Goal: Information Seeking & Learning: Learn about a topic

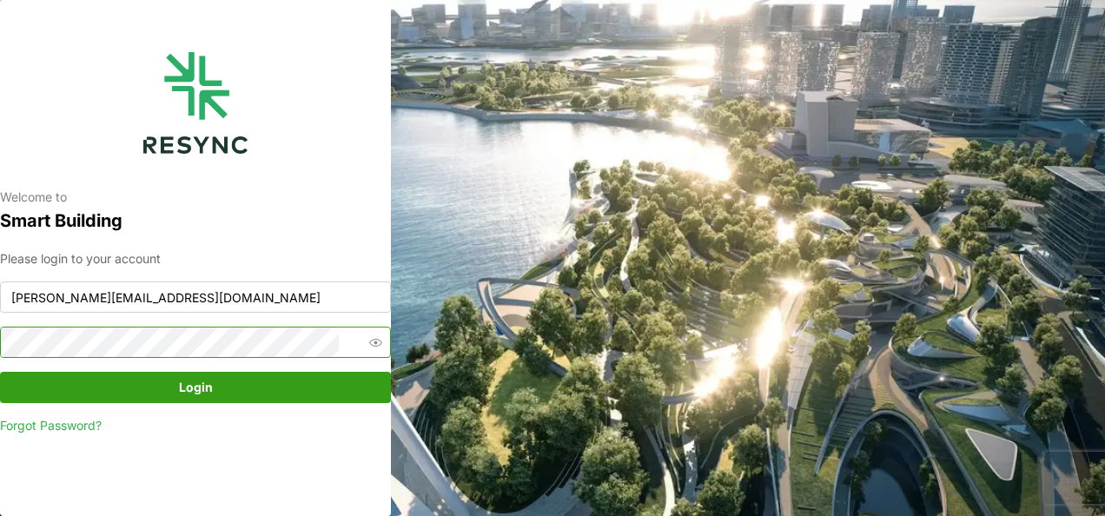
click at [369, 343] on icon "button" at bounding box center [375, 342] width 13 height 13
click at [369, 343] on icon "button" at bounding box center [375, 342] width 13 height 10
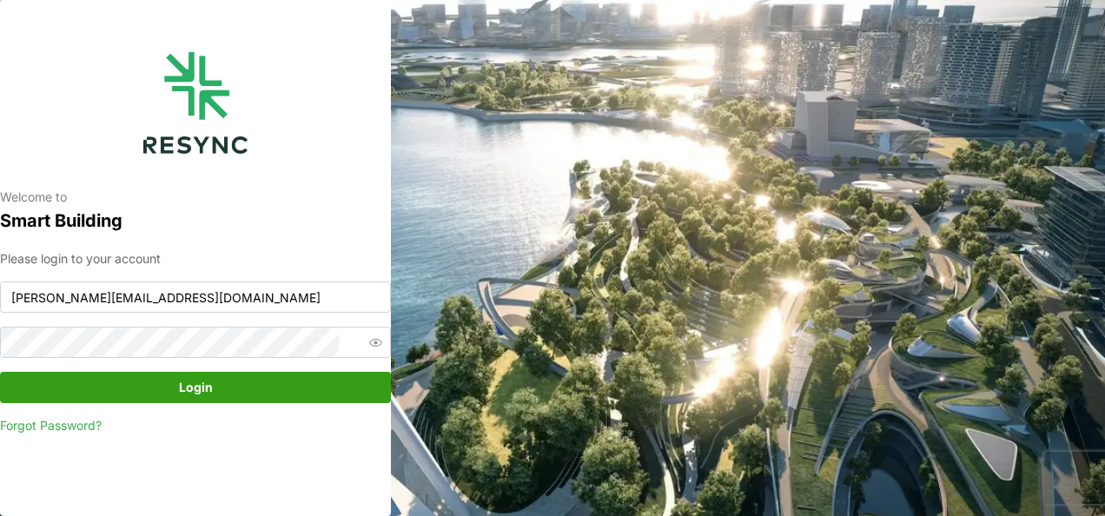
click at [259, 384] on span "Login" at bounding box center [196, 388] width 358 height 30
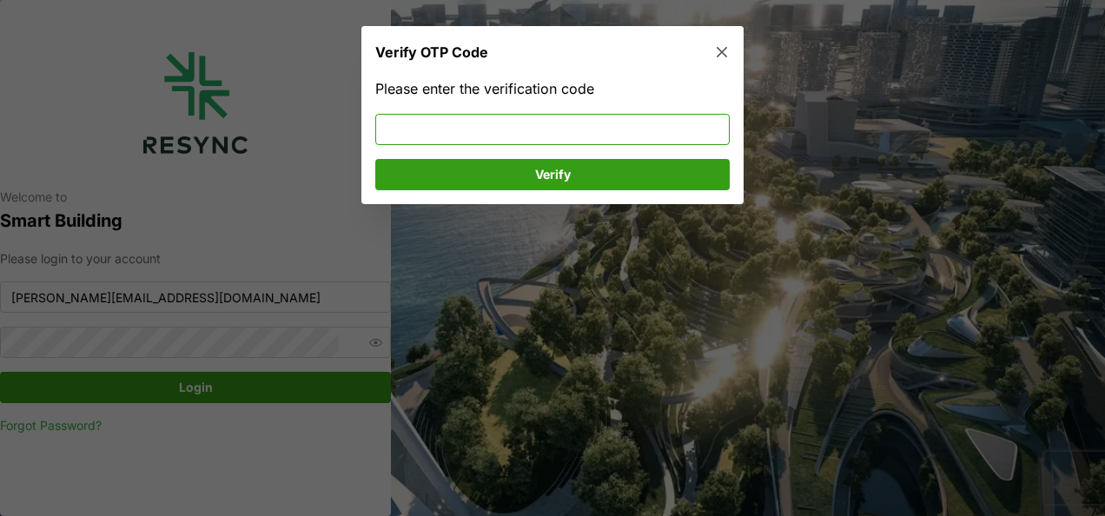
click at [392, 130] on input at bounding box center [552, 128] width 354 height 31
type input "651115"
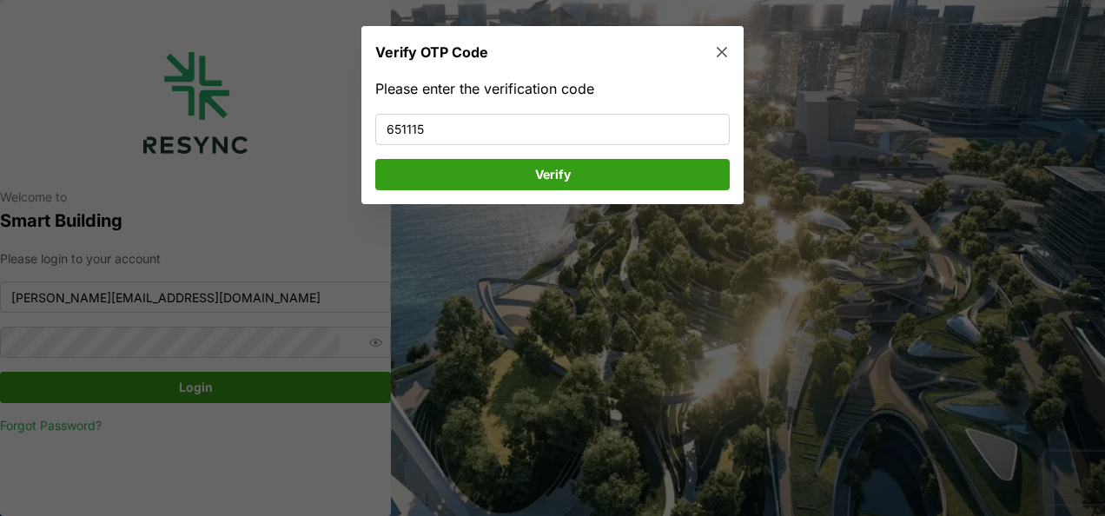
click at [439, 164] on span "Verify" at bounding box center [552, 174] width 321 height 30
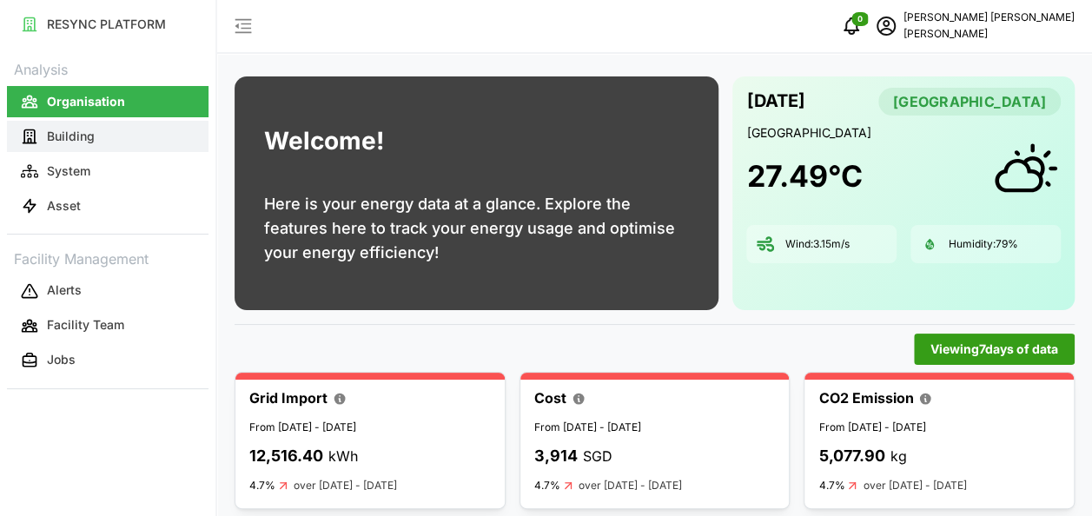
click at [97, 137] on button "Building" at bounding box center [108, 136] width 202 height 31
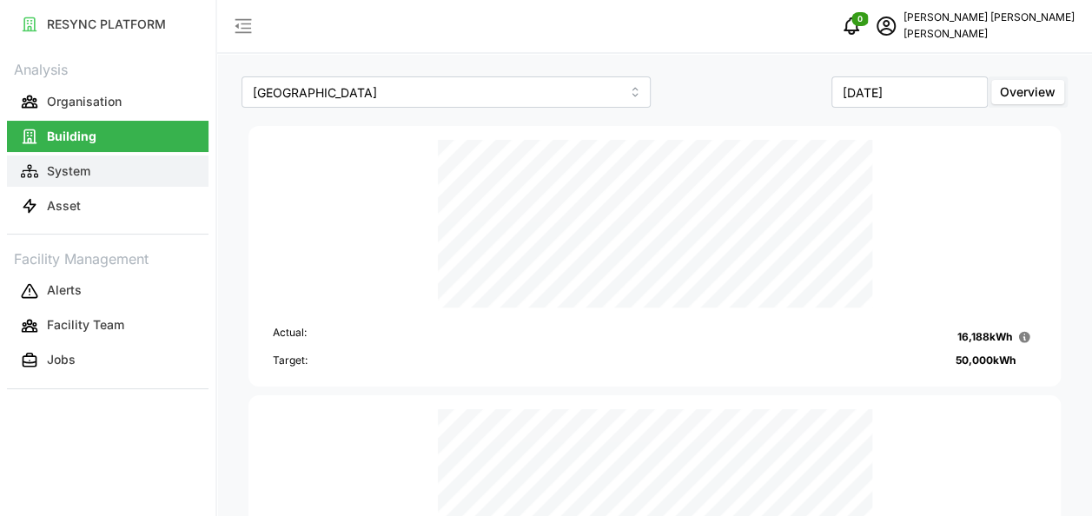
click at [98, 167] on button "System" at bounding box center [108, 171] width 202 height 31
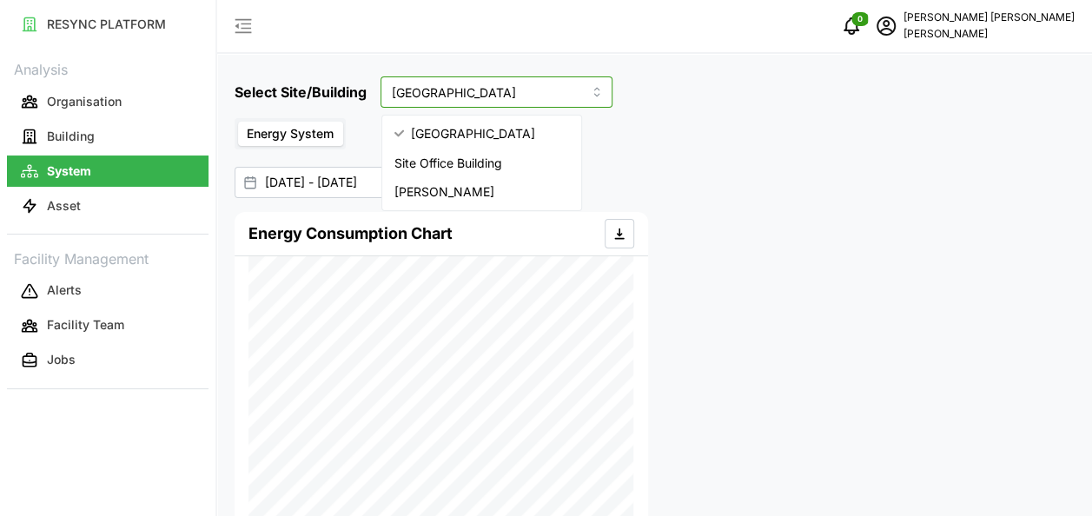
click at [519, 99] on input "Dormitory Building" at bounding box center [497, 91] width 232 height 31
click at [488, 162] on span "Site Office Building" at bounding box center [448, 163] width 108 height 19
click at [523, 94] on input "Site Office Building" at bounding box center [497, 91] width 232 height 31
click at [448, 183] on span "Chuan Lim" at bounding box center [444, 191] width 100 height 19
type input "Chuan Lim"
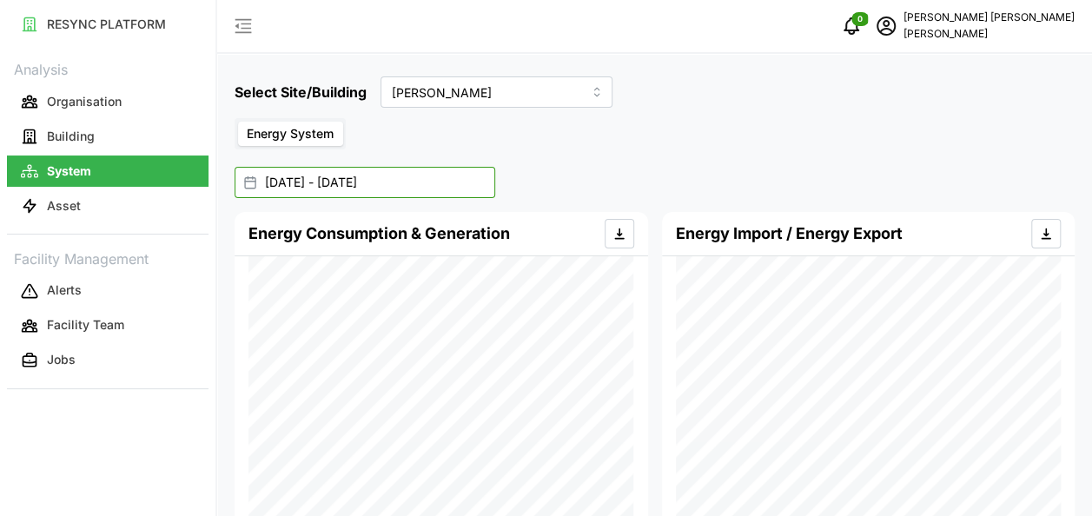
click at [384, 182] on input "01 Sep 2025 - 17 Sep 2025" at bounding box center [365, 182] width 261 height 31
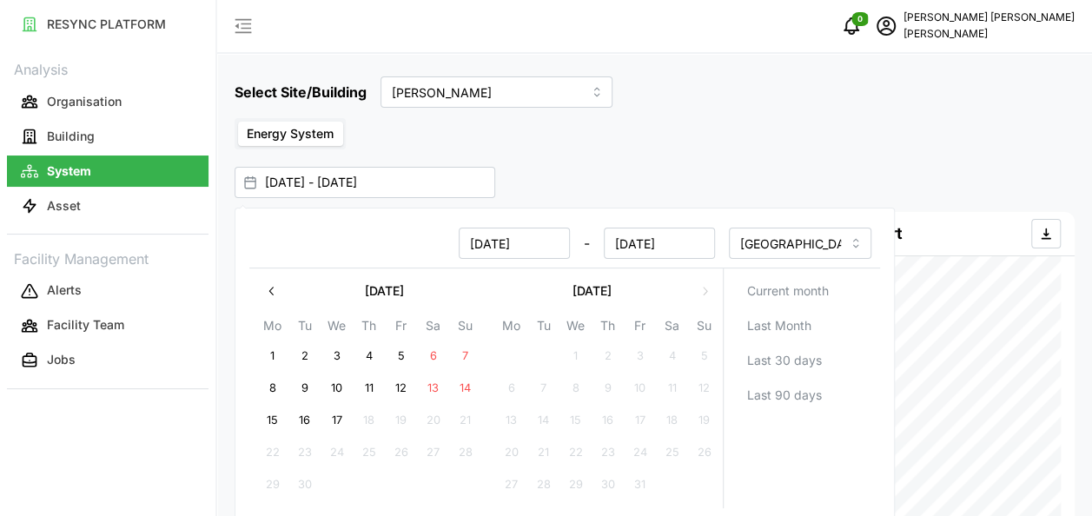
click at [283, 136] on span "Energy System" at bounding box center [290, 133] width 87 height 15
click at [238, 122] on input "Energy System" at bounding box center [238, 122] width 0 height 0
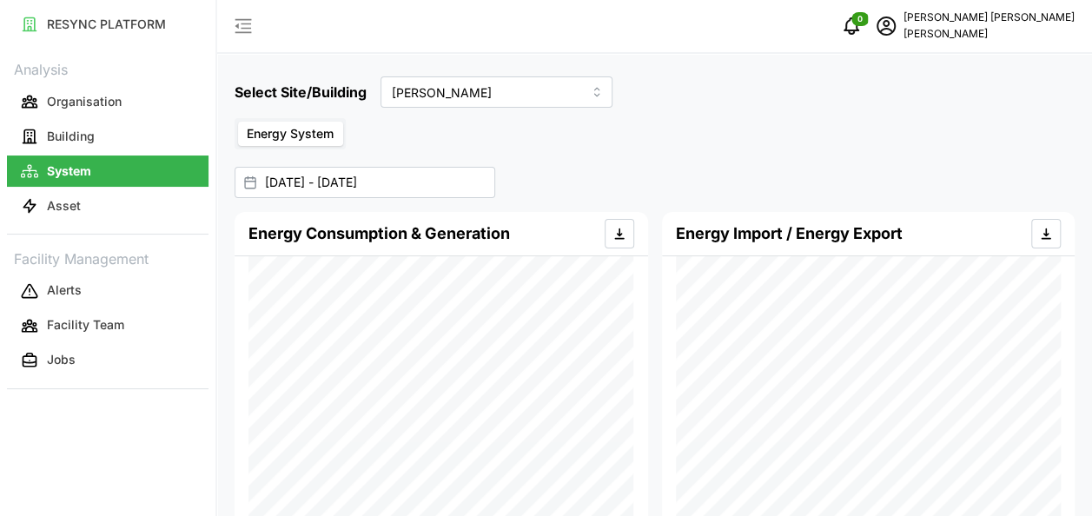
click at [283, 136] on span "Energy System" at bounding box center [290, 133] width 87 height 15
click at [238, 122] on input "Energy System" at bounding box center [238, 122] width 0 height 0
click at [59, 197] on p "Asset" at bounding box center [64, 205] width 34 height 17
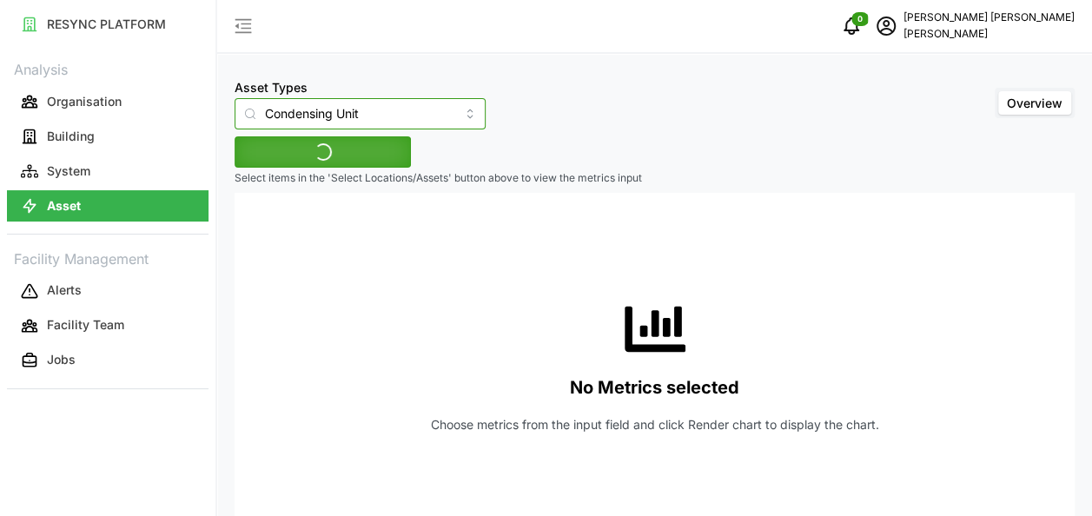
click at [405, 116] on input "Condensing Unit" at bounding box center [360, 113] width 251 height 31
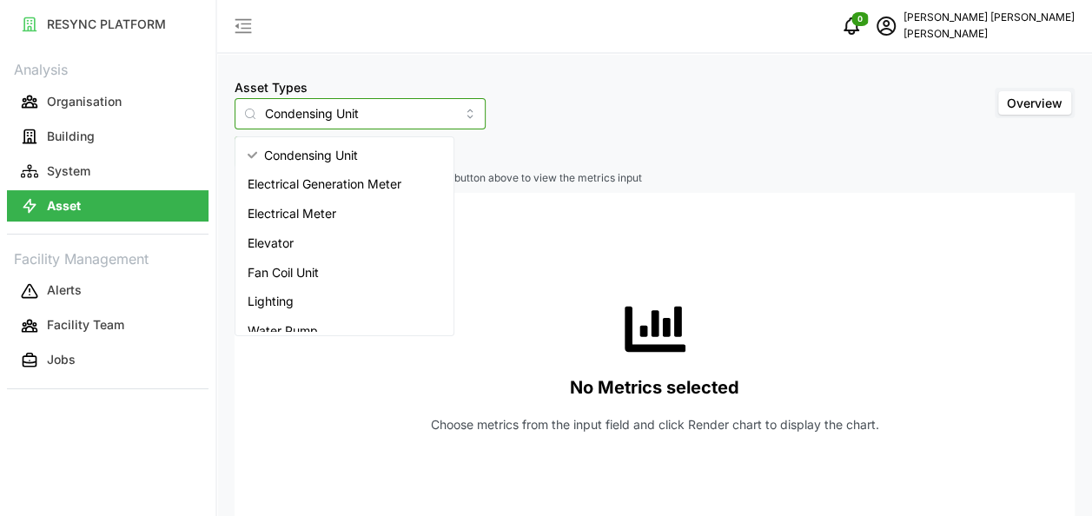
click at [376, 229] on div "Elevator" at bounding box center [344, 243] width 211 height 30
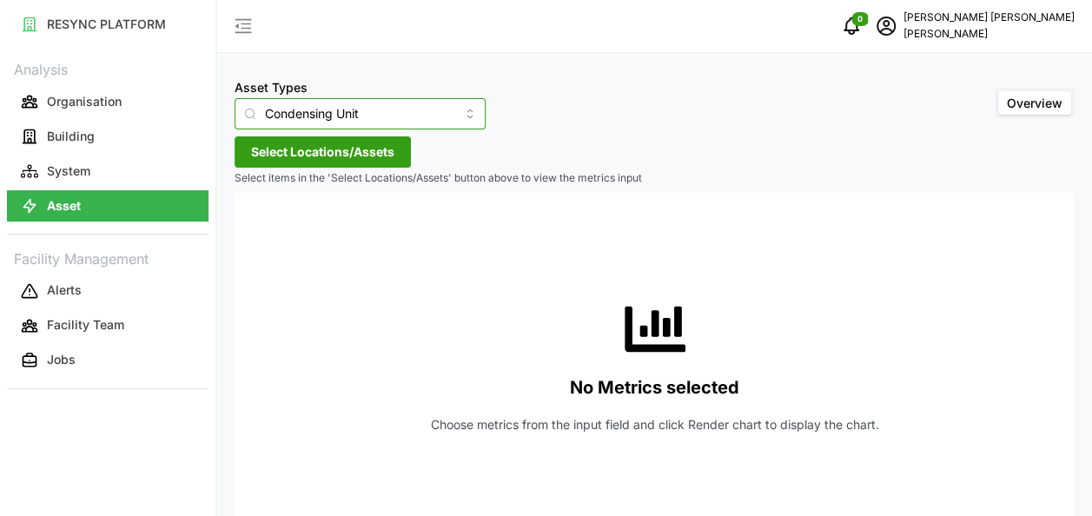
type input "Elevator"
click at [363, 160] on span "Select Locations/Assets" at bounding box center [322, 152] width 143 height 30
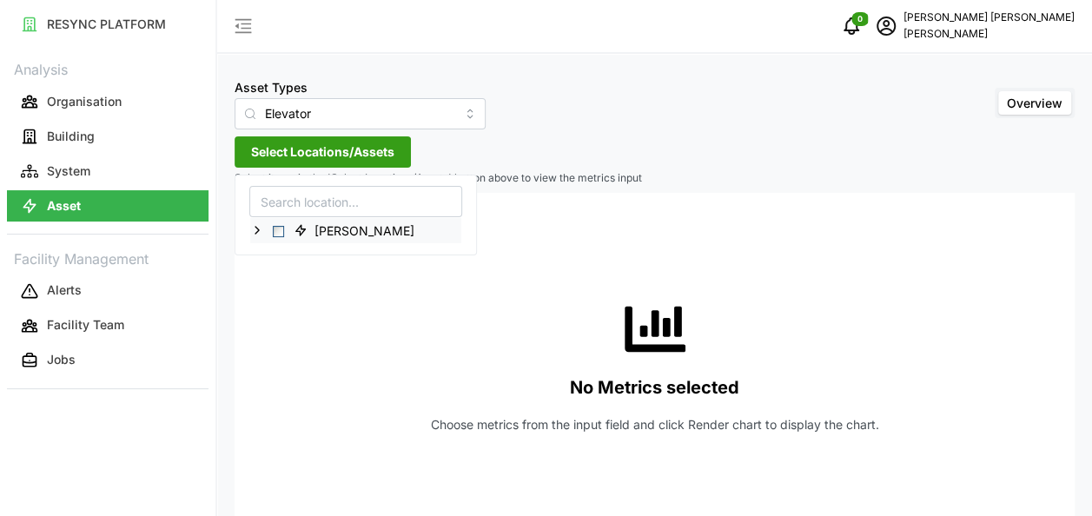
click at [275, 235] on span "Select Chuan Lim" at bounding box center [278, 231] width 11 height 11
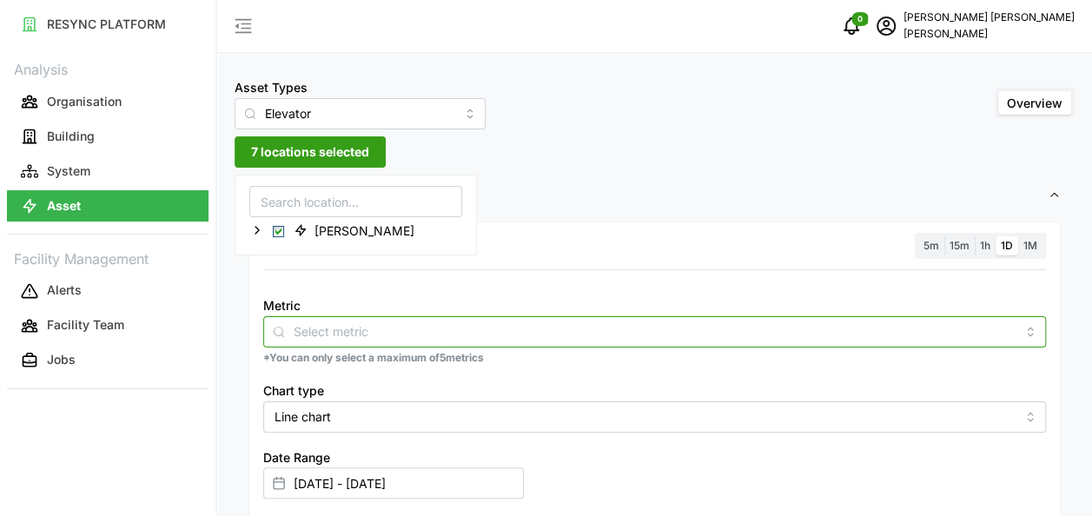
click at [921, 336] on input "Metric" at bounding box center [655, 330] width 722 height 19
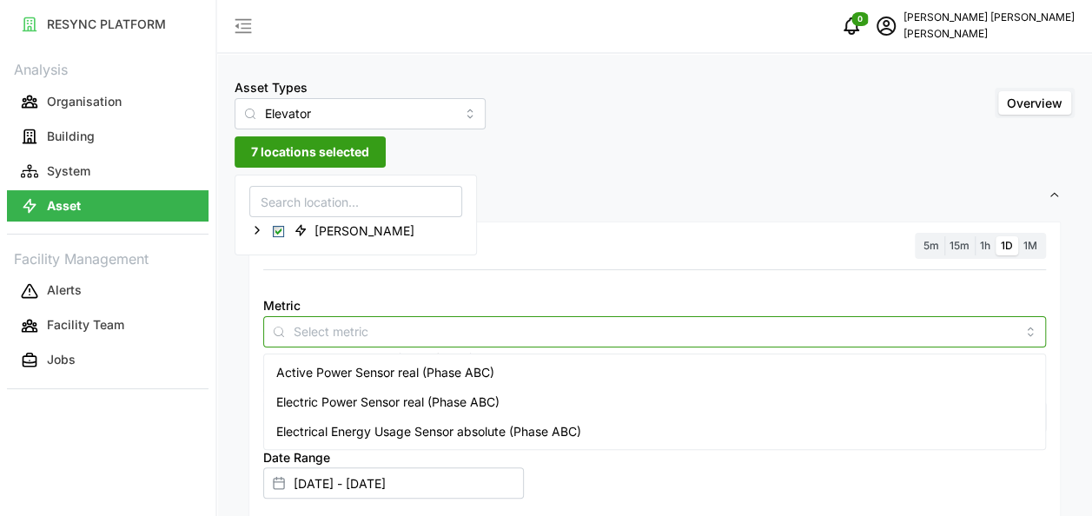
click at [396, 424] on span "Electrical Energy Usage Sensor absolute (Phase ABC)" at bounding box center [428, 431] width 305 height 19
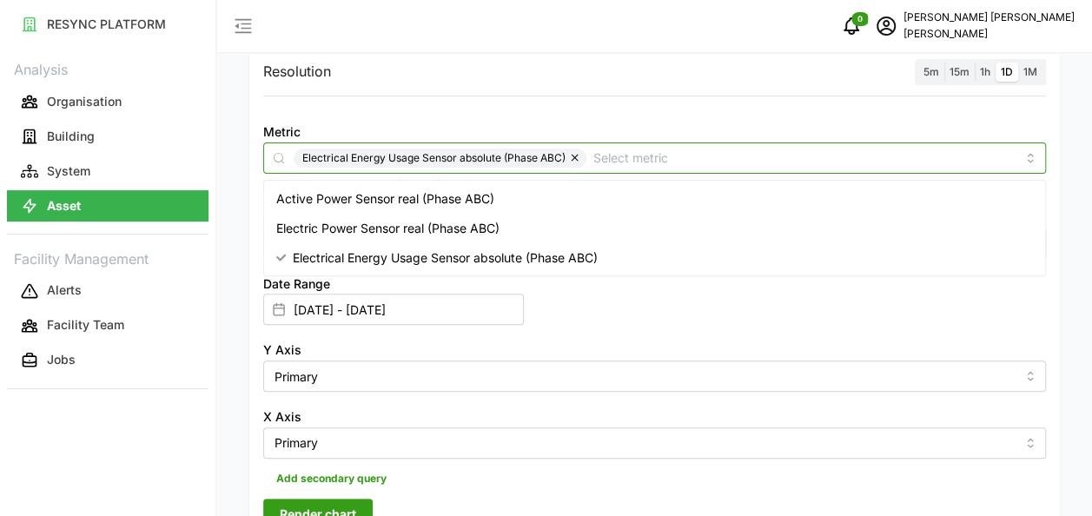
scroll to position [261, 0]
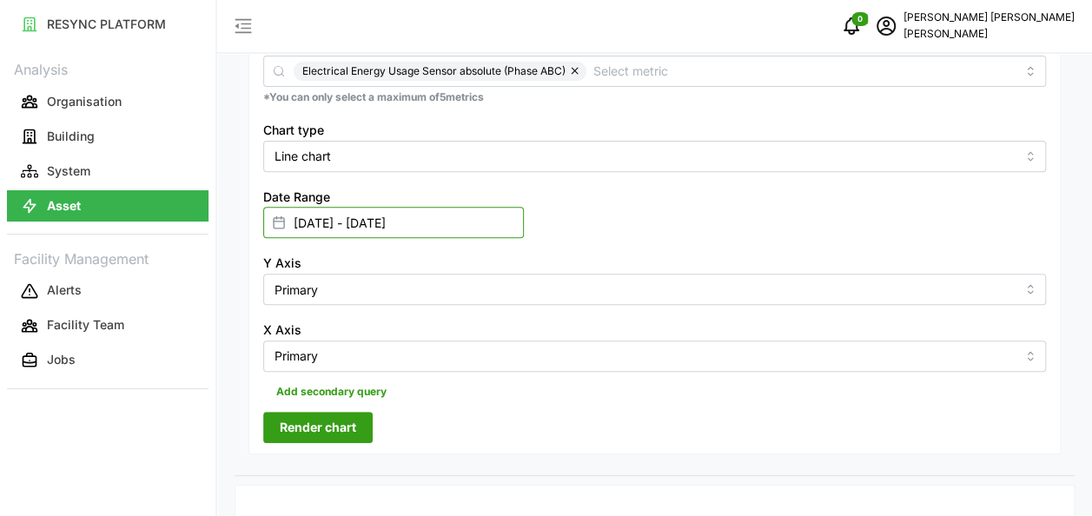
click at [332, 222] on input "01 Sep 2025 - 17 Sep 2025" at bounding box center [393, 222] width 261 height 31
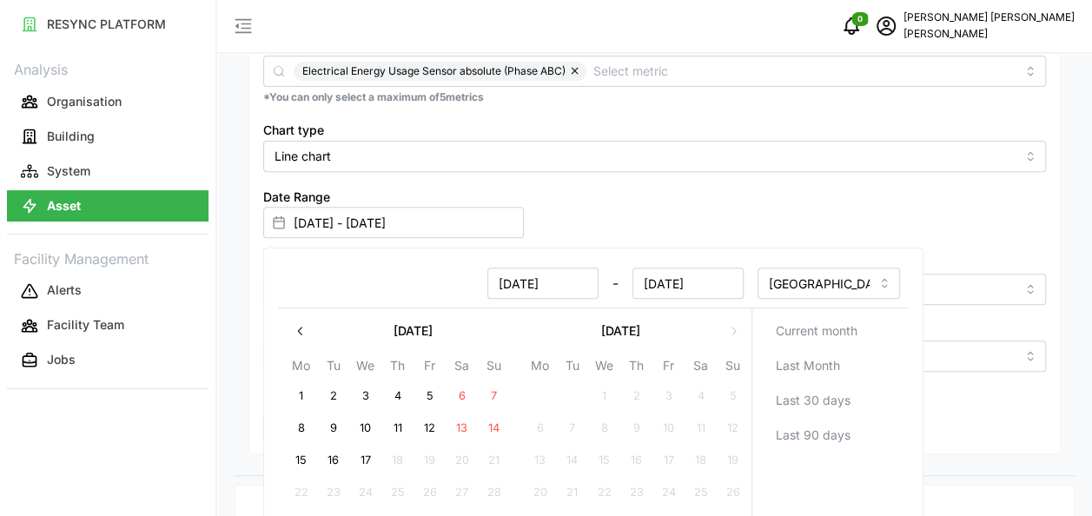
click at [304, 328] on icon "button" at bounding box center [301, 331] width 14 height 14
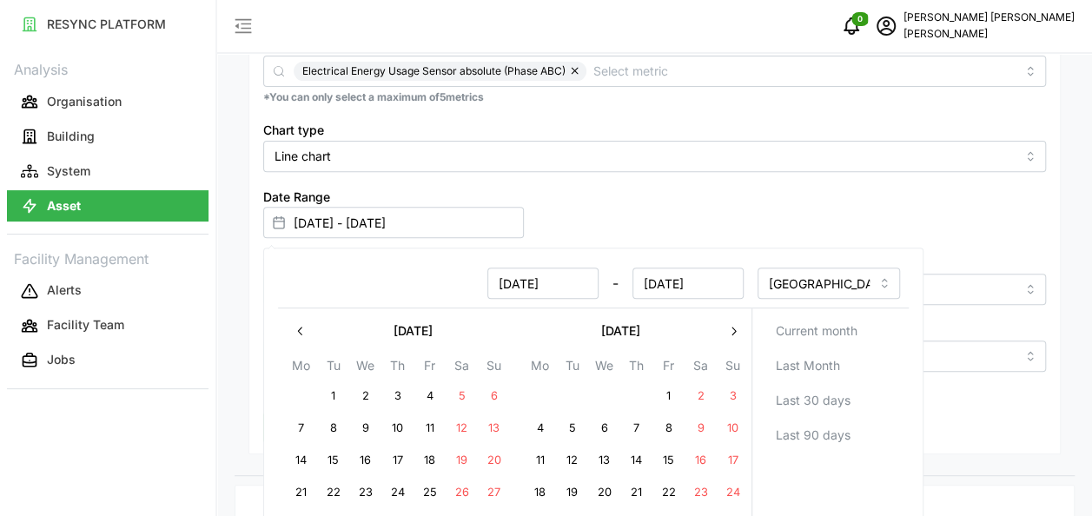
click at [328, 393] on button "1" at bounding box center [332, 396] width 31 height 31
type input "01 Jul 2025 - 17 Sep 2025"
type input "01 Jul 2025"
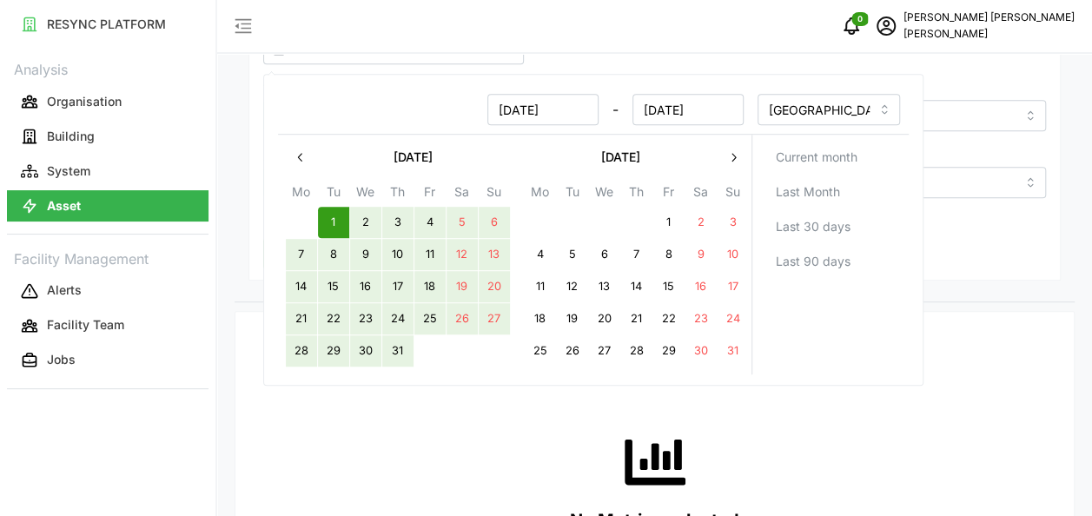
click at [402, 349] on button "31" at bounding box center [396, 350] width 31 height 31
type input "01 Jul 2025 - 31 Jul 2025"
type input "31 Jul 2025"
click at [1044, 156] on div "X Axis Primary" at bounding box center [654, 171] width 783 height 53
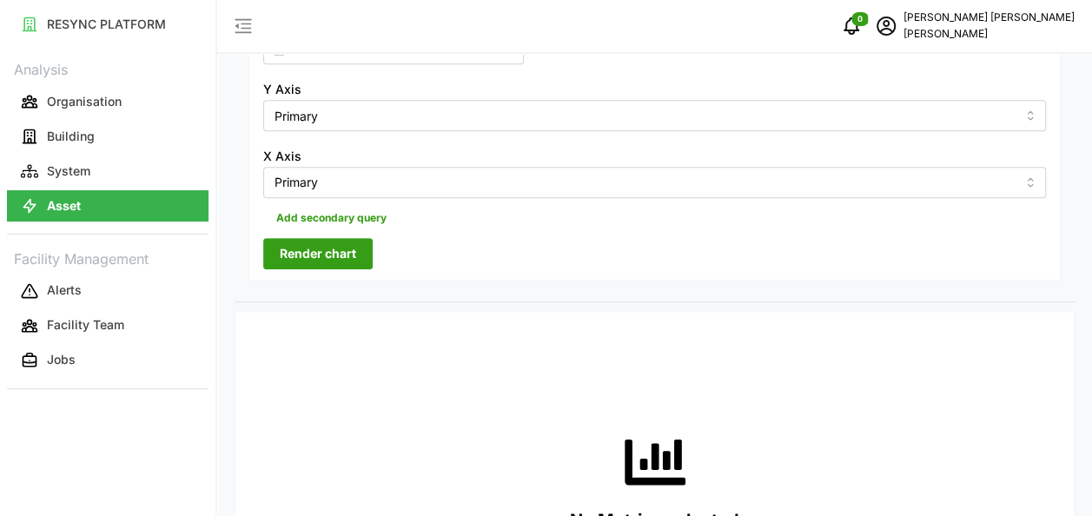
click at [321, 253] on span "Render chart" at bounding box center [318, 254] width 76 height 30
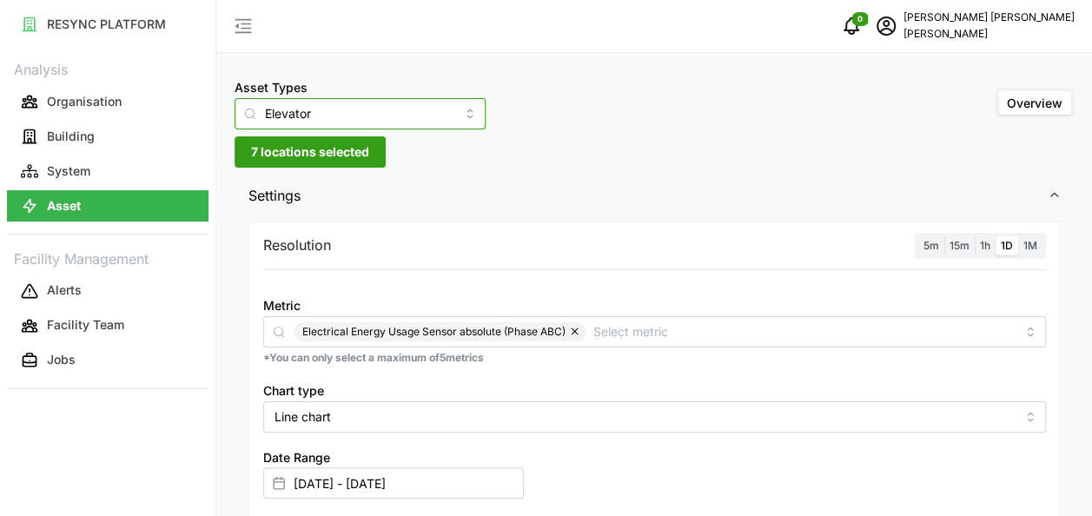
click at [367, 109] on input "Elevator" at bounding box center [360, 113] width 251 height 31
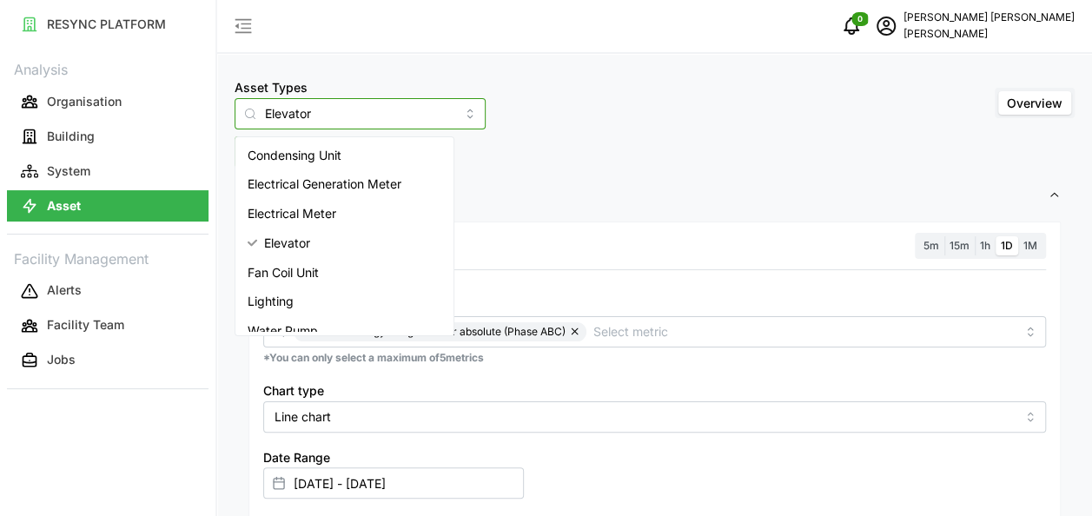
click at [381, 154] on div "Condensing Unit" at bounding box center [344, 156] width 211 height 30
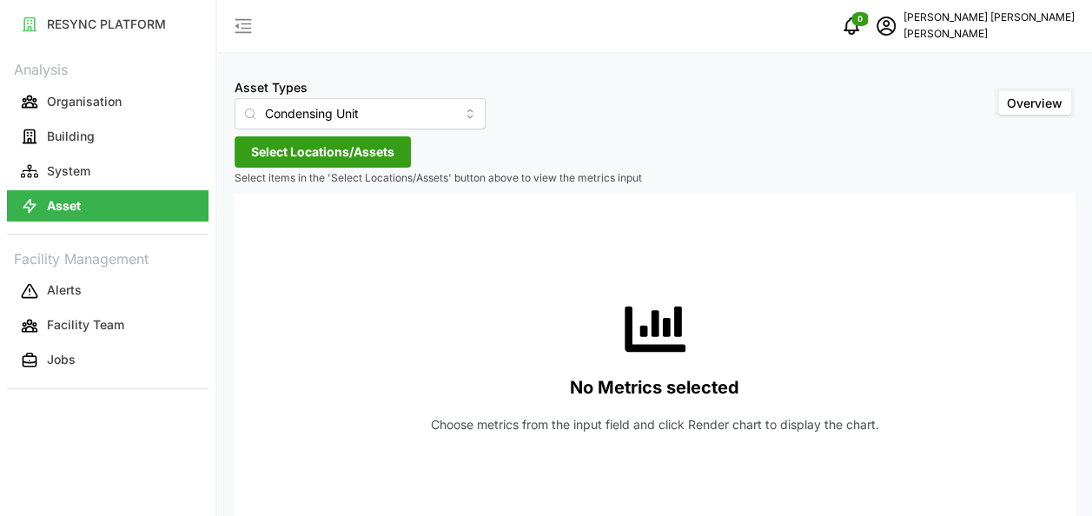
click at [381, 154] on span "Select Locations/Assets" at bounding box center [322, 152] width 143 height 30
click at [273, 229] on span "Select Chuan Lim" at bounding box center [278, 231] width 11 height 11
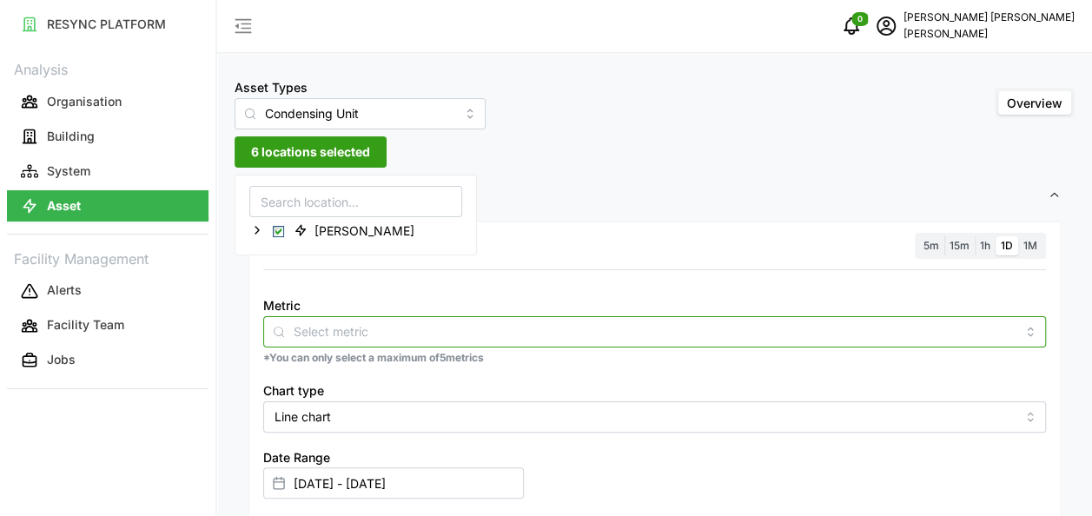
click at [567, 339] on input "Metric" at bounding box center [655, 330] width 722 height 19
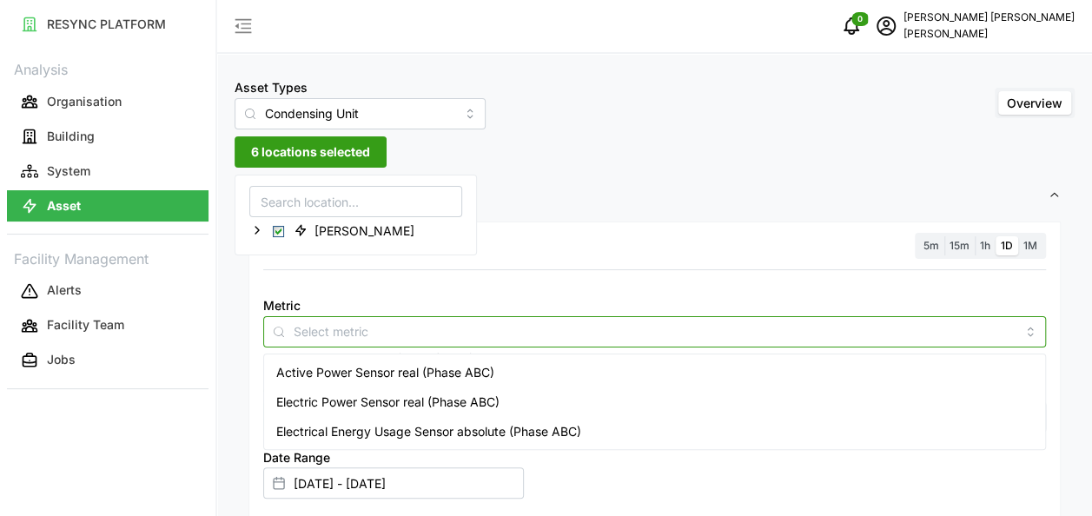
click at [437, 426] on span "Electrical Energy Usage Sensor absolute (Phase ABC)" at bounding box center [428, 431] width 305 height 19
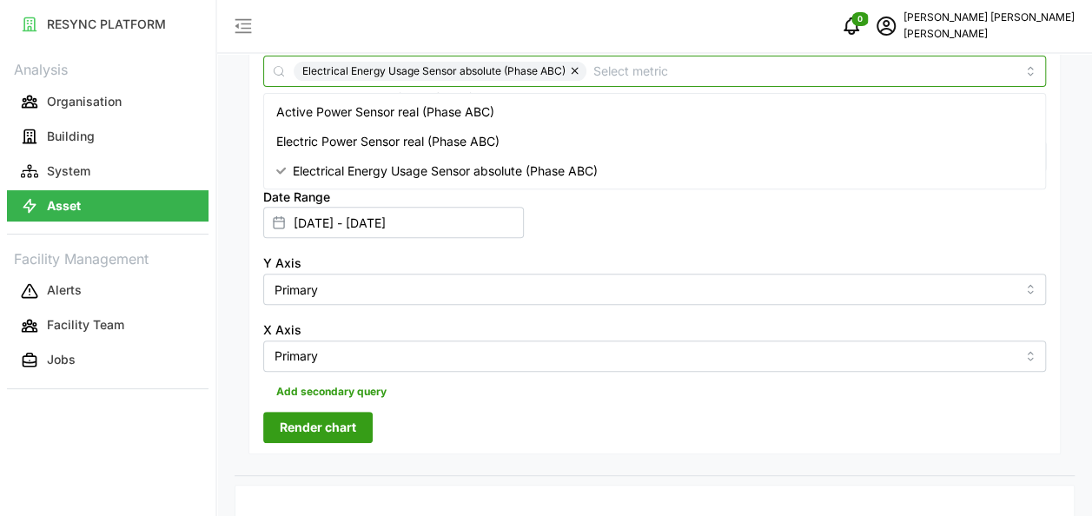
scroll to position [347, 0]
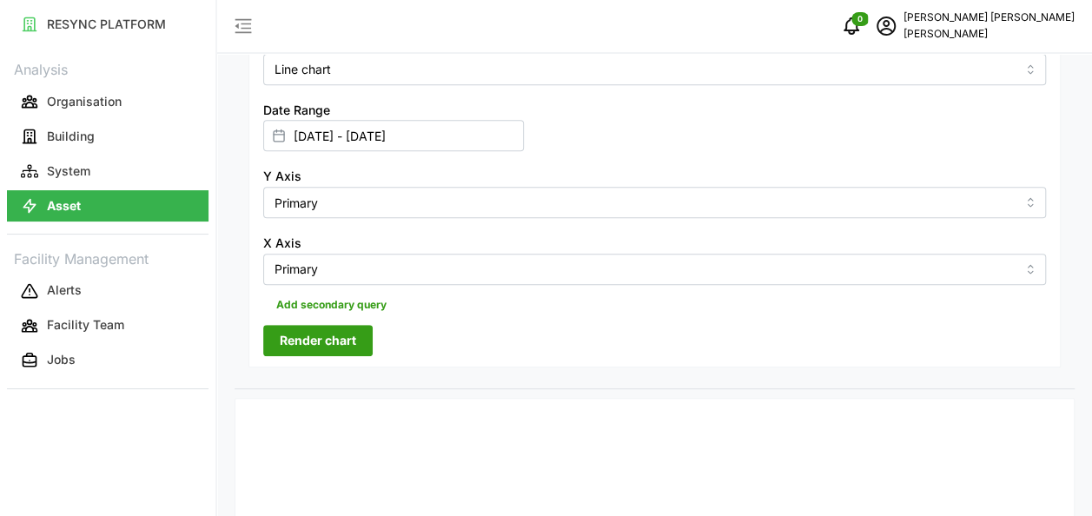
click at [358, 329] on button "Render chart" at bounding box center [317, 340] width 109 height 31
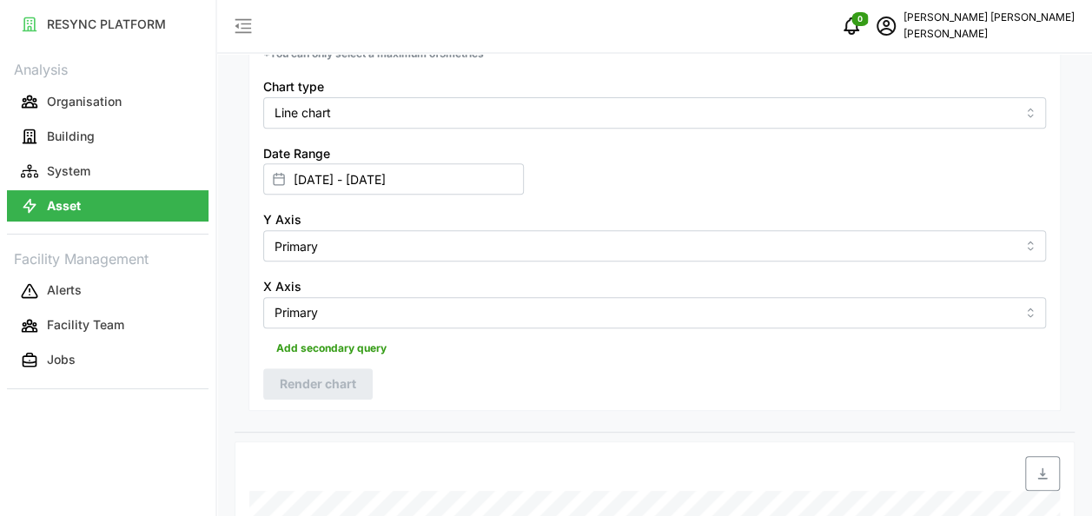
scroll to position [0, 0]
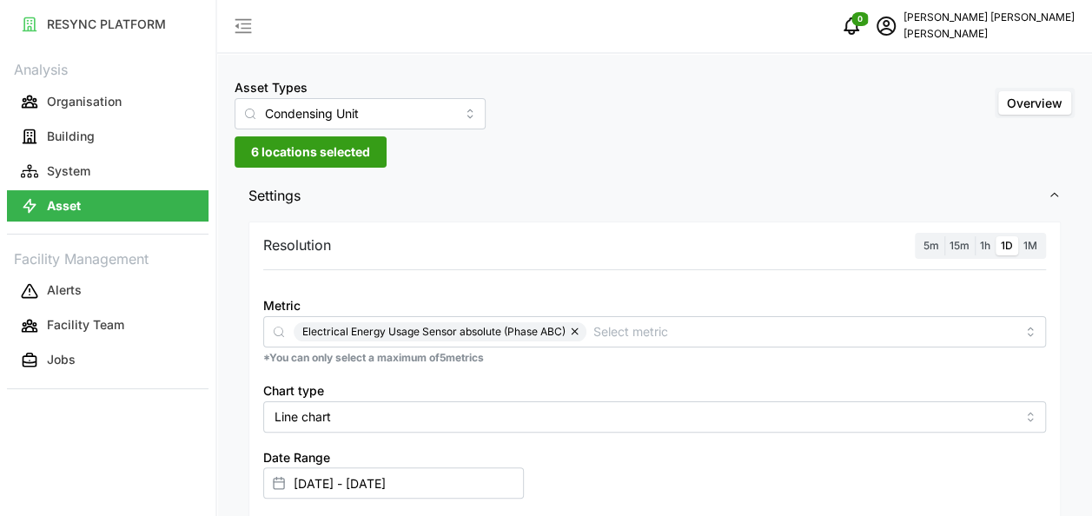
click at [1018, 103] on span "Overview" at bounding box center [1035, 103] width 56 height 15
click at [998, 91] on input "Overview" at bounding box center [998, 91] width 0 height 0
click at [343, 111] on input "Condensing Unit" at bounding box center [360, 113] width 251 height 31
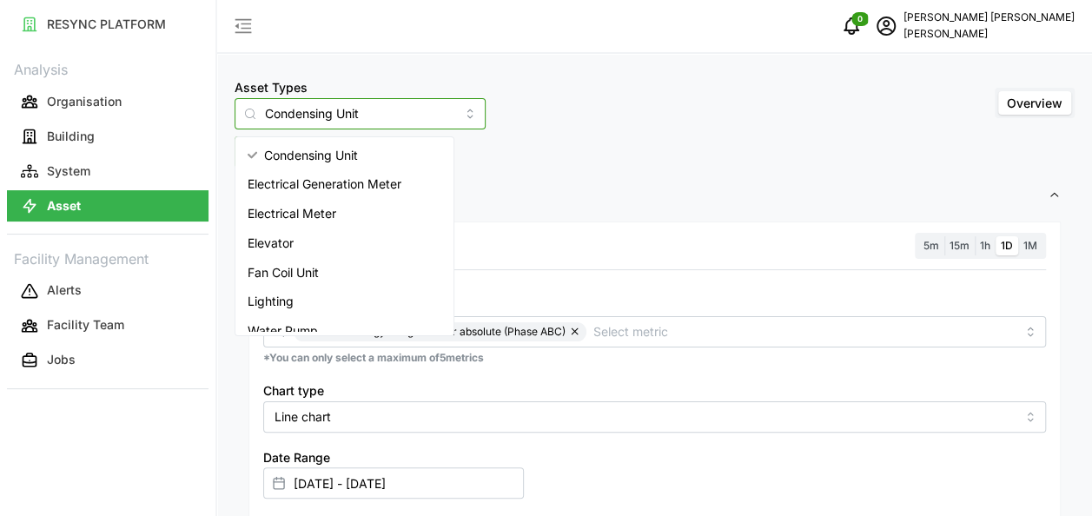
click at [367, 181] on span "Electrical Generation Meter" at bounding box center [325, 184] width 154 height 19
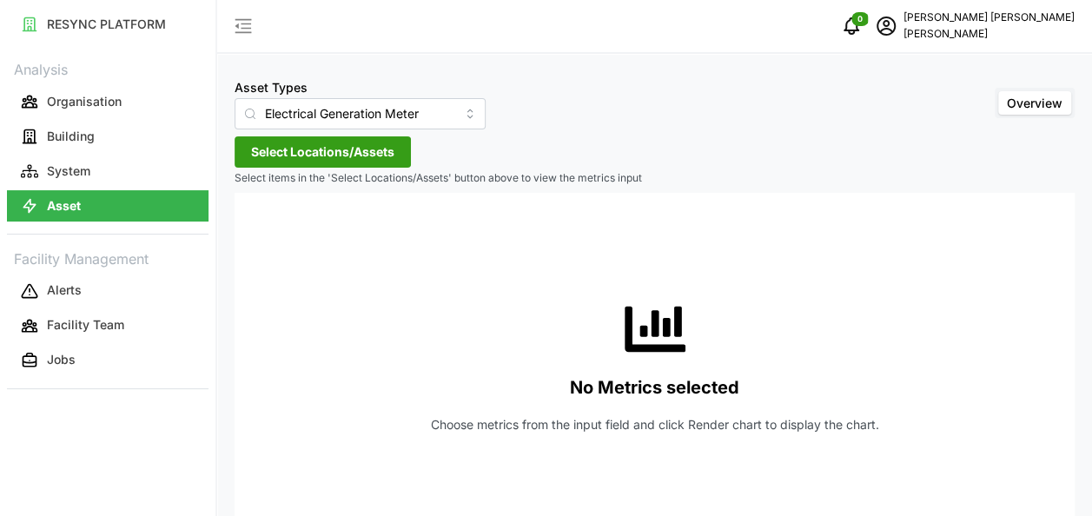
click at [351, 153] on span "Select Locations/Assets" at bounding box center [322, 152] width 143 height 30
click at [275, 235] on span "Select Chuan Lim" at bounding box center [278, 231] width 11 height 11
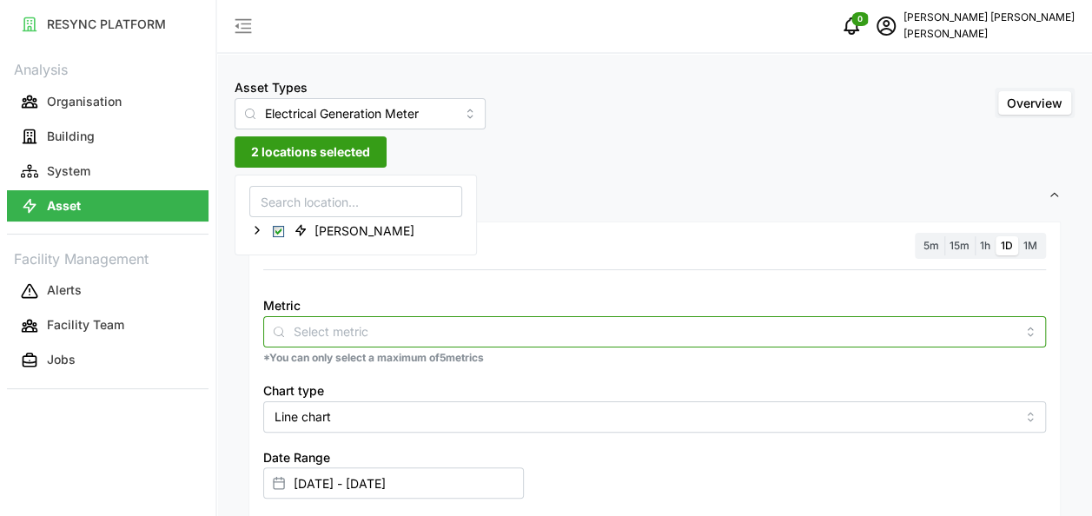
click at [928, 335] on input "Metric" at bounding box center [655, 330] width 722 height 19
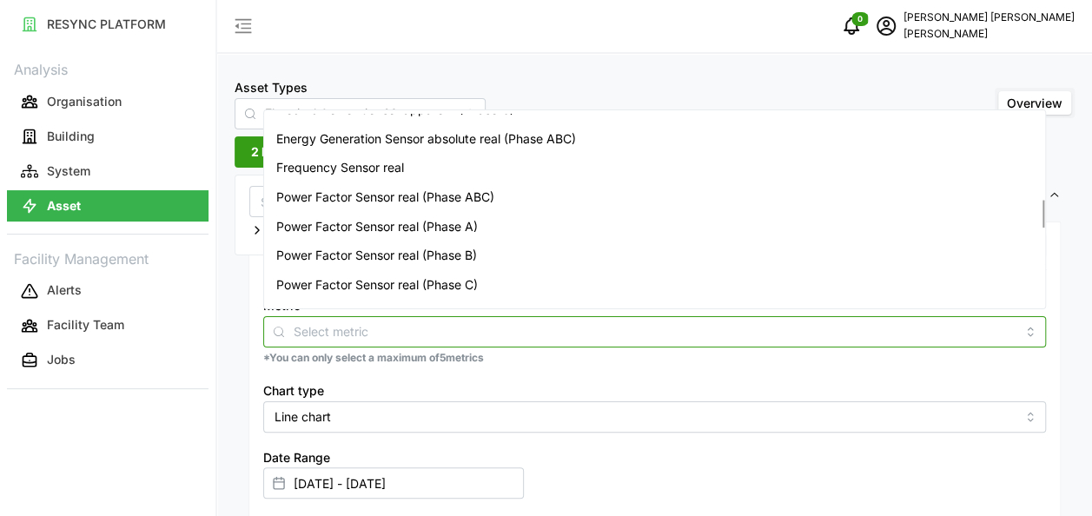
scroll to position [488, 0]
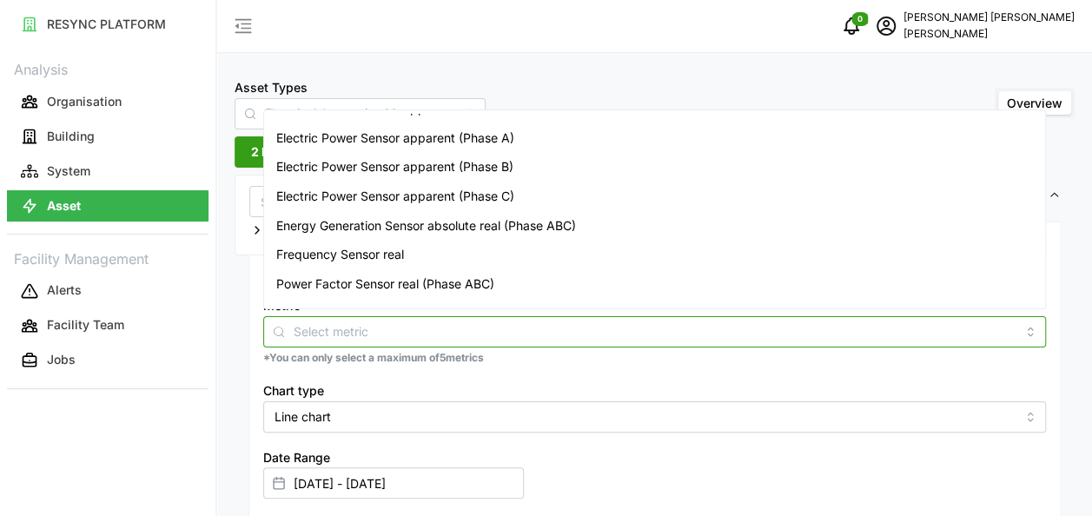
click at [429, 216] on span "Energy Generation Sensor absolute real (Phase ABC)" at bounding box center [426, 225] width 300 height 19
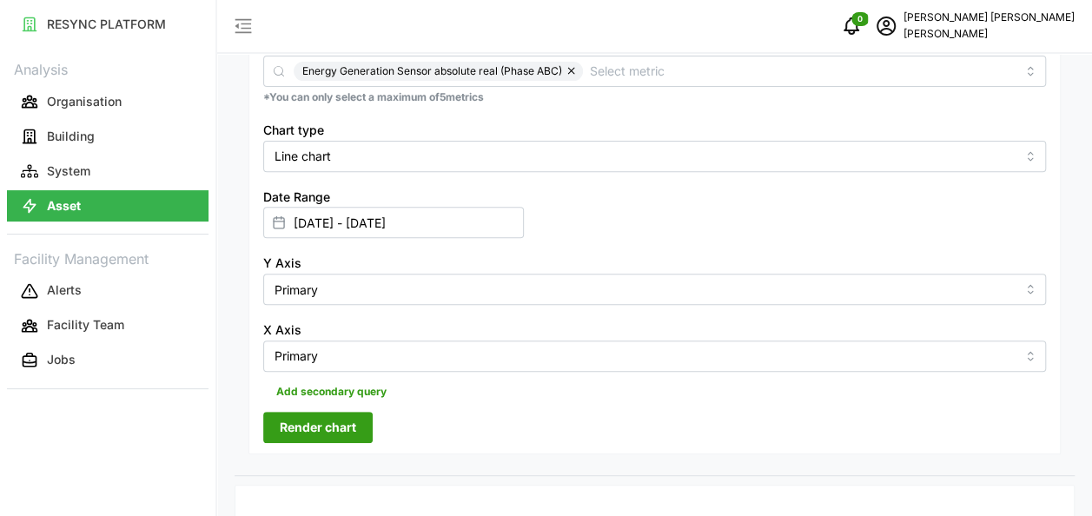
scroll to position [347, 0]
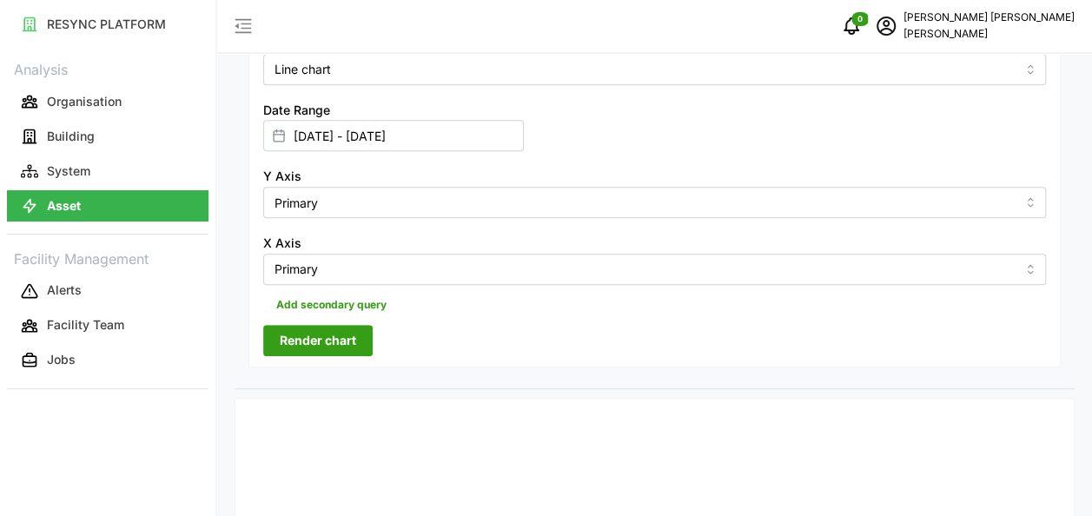
click at [289, 342] on span "Render chart" at bounding box center [318, 341] width 76 height 30
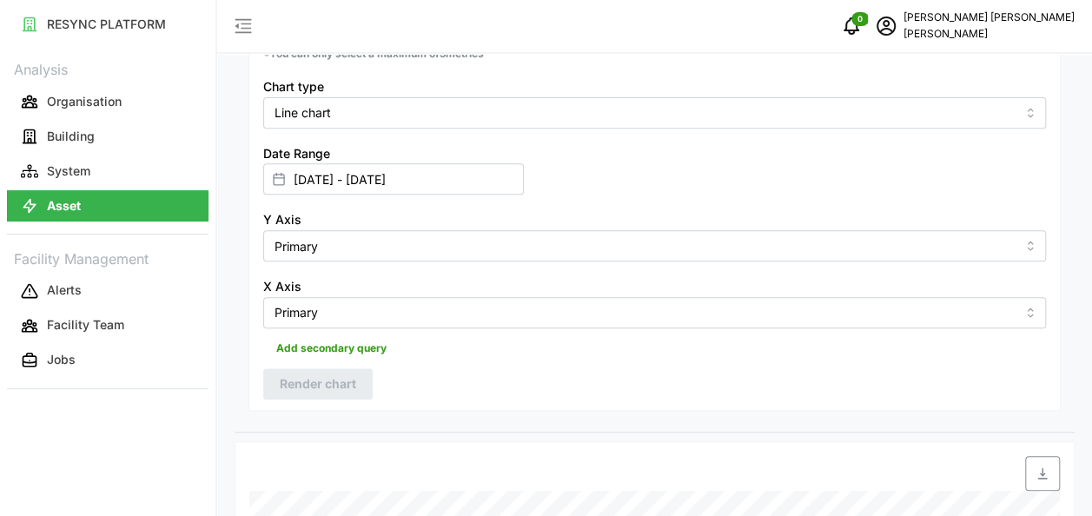
scroll to position [0, 0]
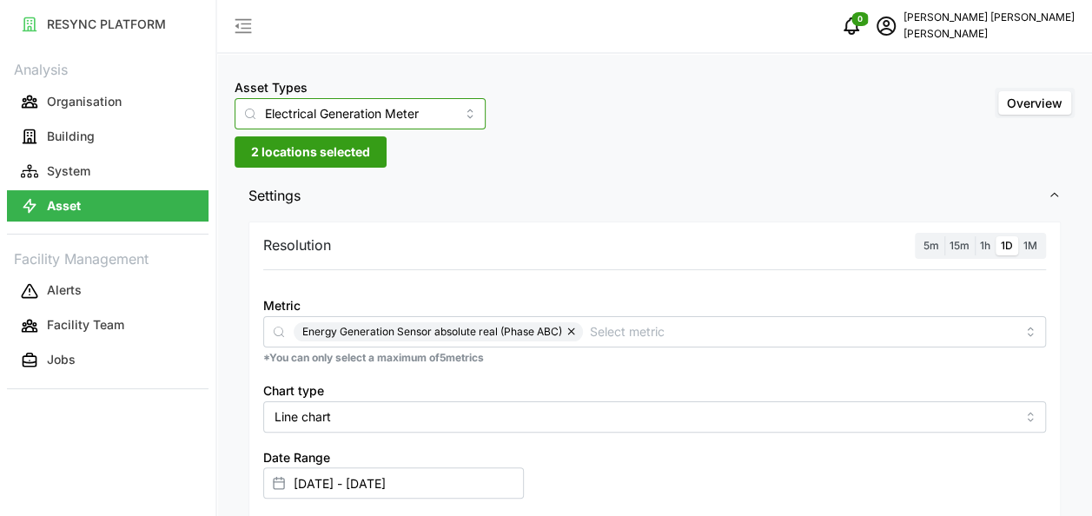
click at [430, 108] on input "Electrical Generation Meter" at bounding box center [360, 113] width 251 height 31
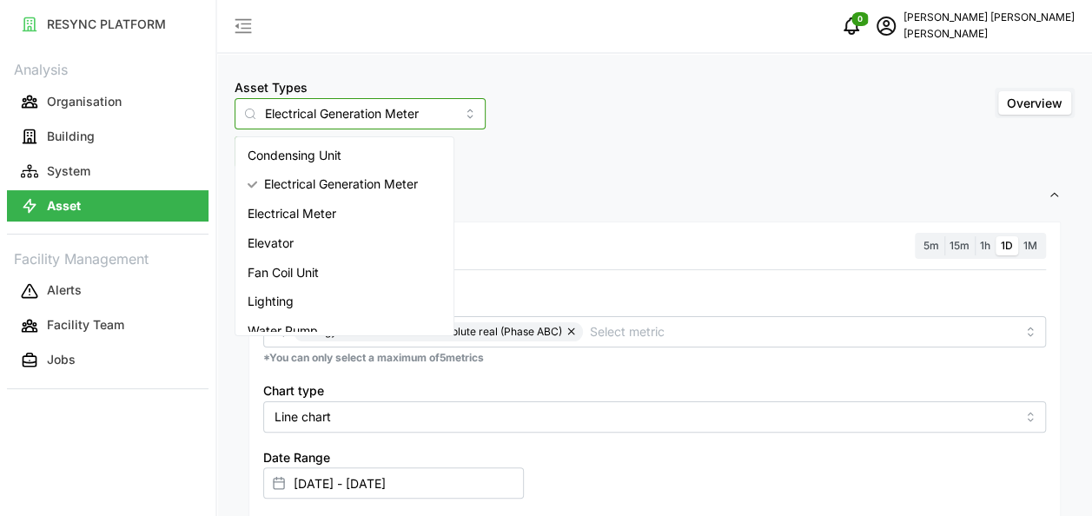
click at [375, 235] on div "Elevator" at bounding box center [344, 243] width 211 height 30
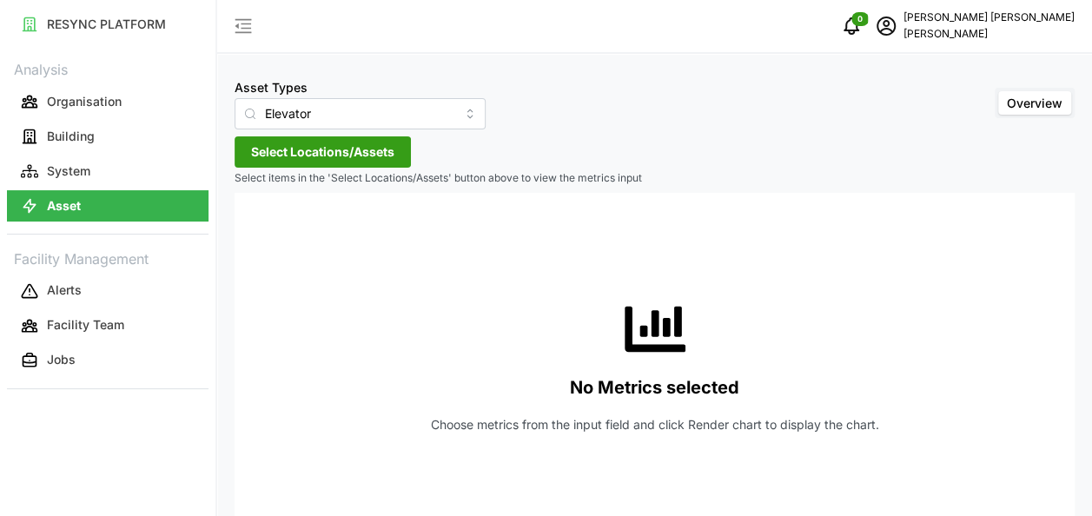
click at [332, 149] on span "Select Locations/Assets" at bounding box center [322, 152] width 143 height 30
click at [276, 228] on span "Select Chuan Lim" at bounding box center [278, 231] width 11 height 11
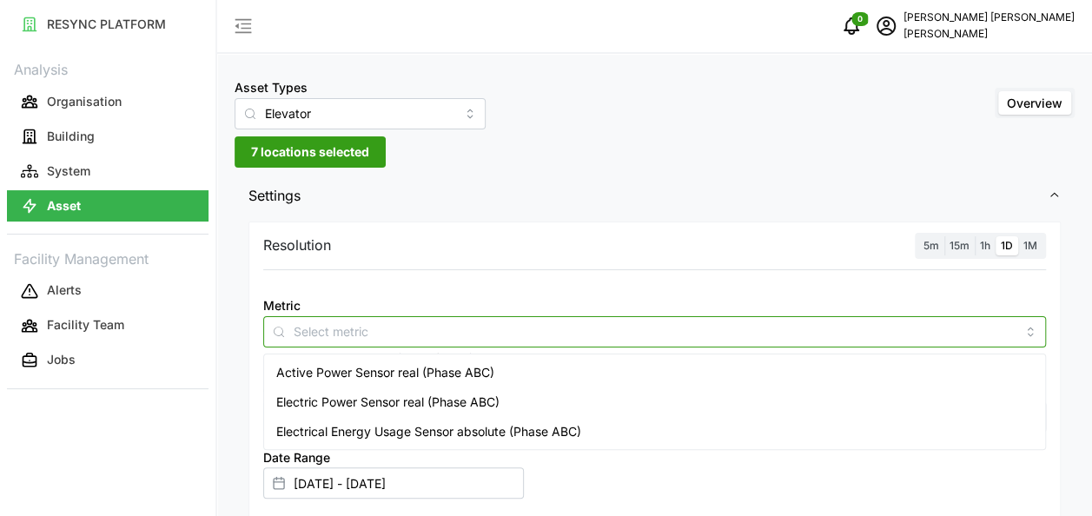
click at [728, 342] on div at bounding box center [654, 331] width 783 height 31
click at [405, 426] on span "Electrical Energy Usage Sensor absolute (Phase ABC)" at bounding box center [428, 431] width 305 height 19
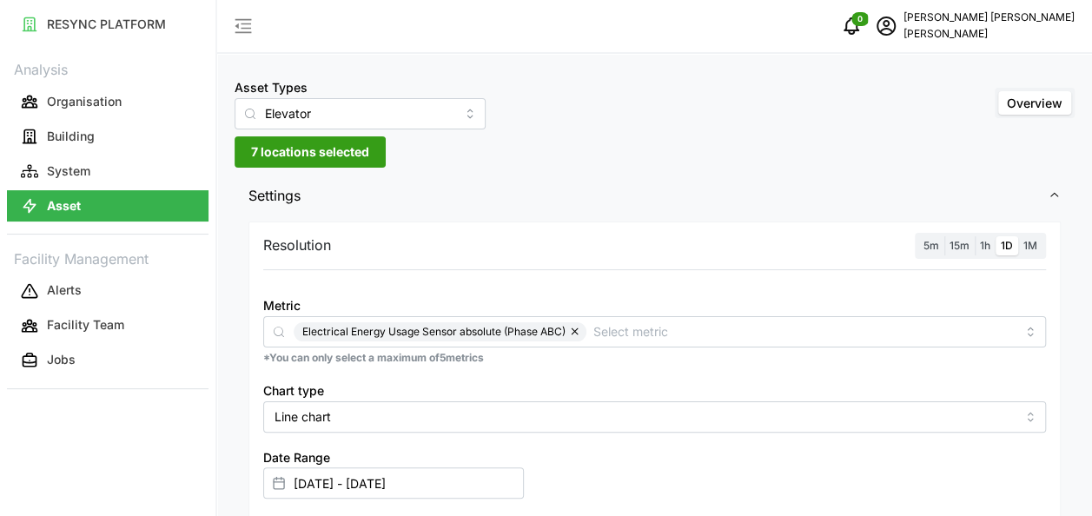
click at [1061, 334] on div "Resolution 5m 15m 1h 1D 1M Metric Electrical Energy Usage Sensor absolute (Phas…" at bounding box center [655, 476] width 840 height 519
click at [1035, 240] on span "1M" at bounding box center [1030, 245] width 14 height 13
click at [1018, 236] on input "1M" at bounding box center [1018, 236] width 0 height 0
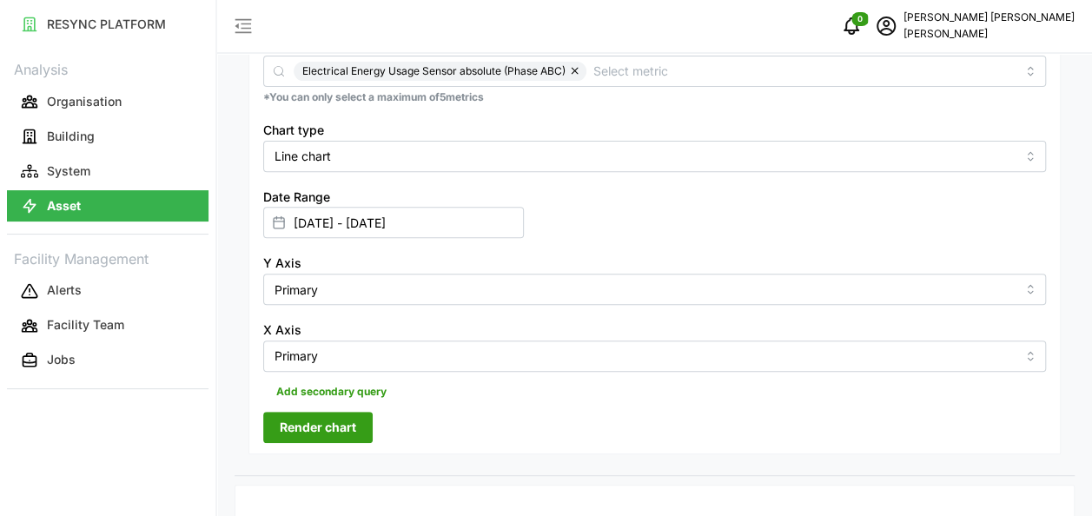
scroll to position [347, 0]
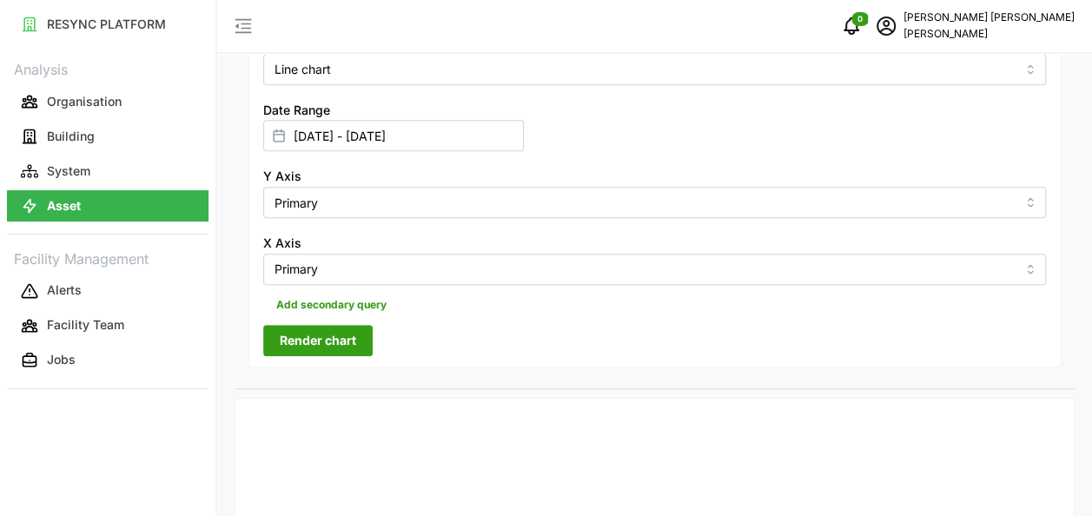
click at [314, 340] on span "Render chart" at bounding box center [318, 341] width 76 height 30
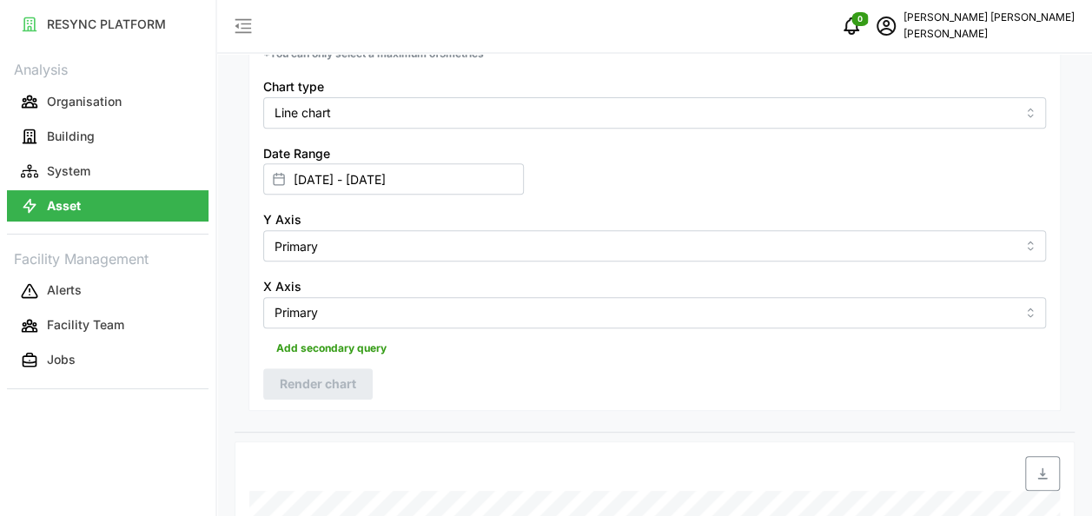
scroll to position [0, 0]
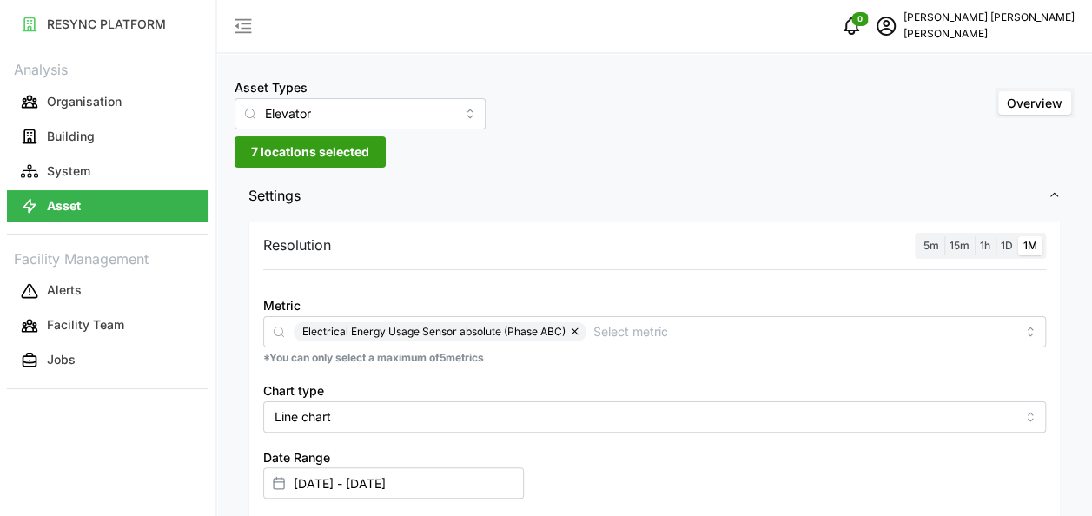
click at [1004, 248] on span "1D" at bounding box center [1007, 245] width 12 height 13
click at [996, 236] on input "1D" at bounding box center [996, 236] width 0 height 0
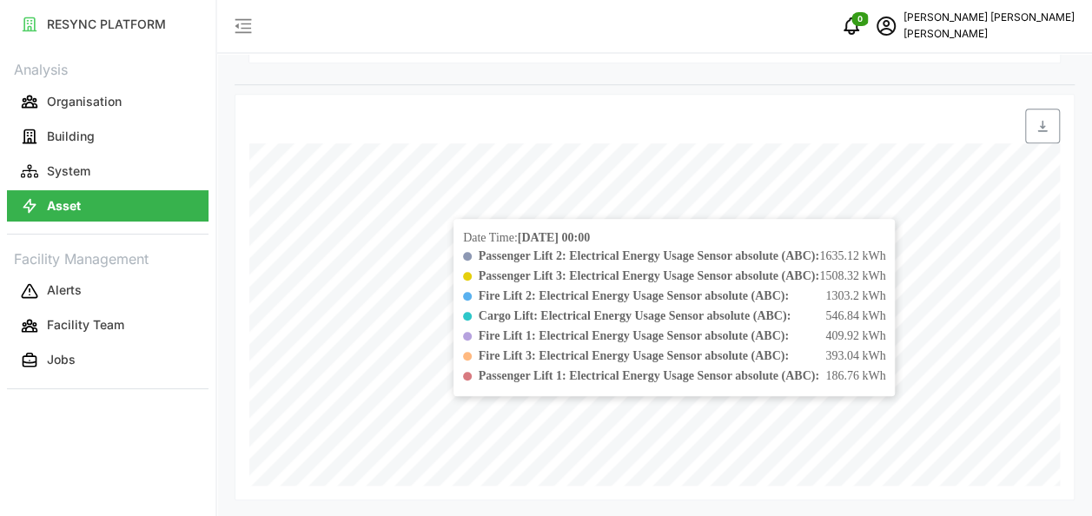
scroll to position [478, 0]
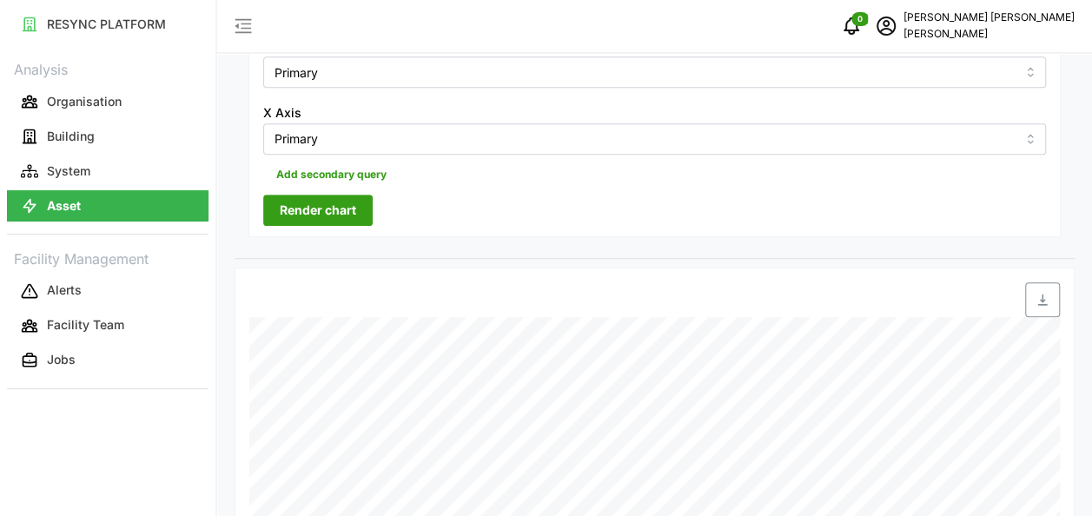
click at [300, 201] on span "Render chart" at bounding box center [318, 210] width 76 height 30
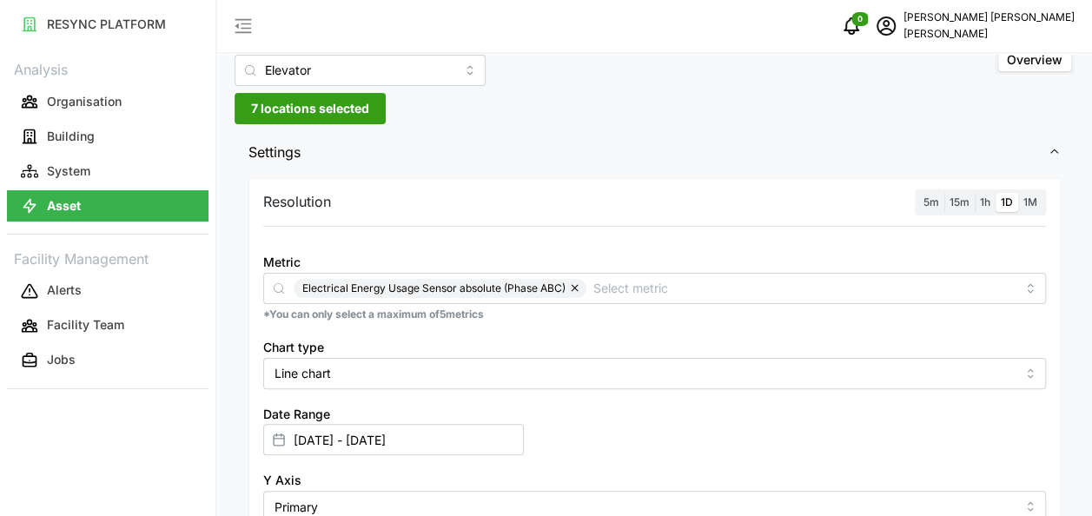
scroll to position [0, 0]
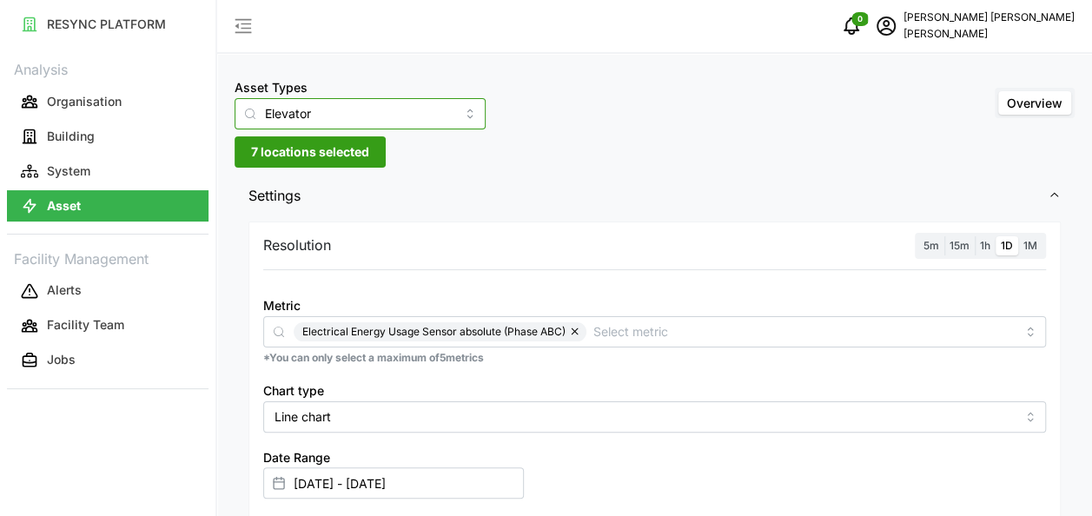
click at [382, 113] on input "Elevator" at bounding box center [360, 113] width 251 height 31
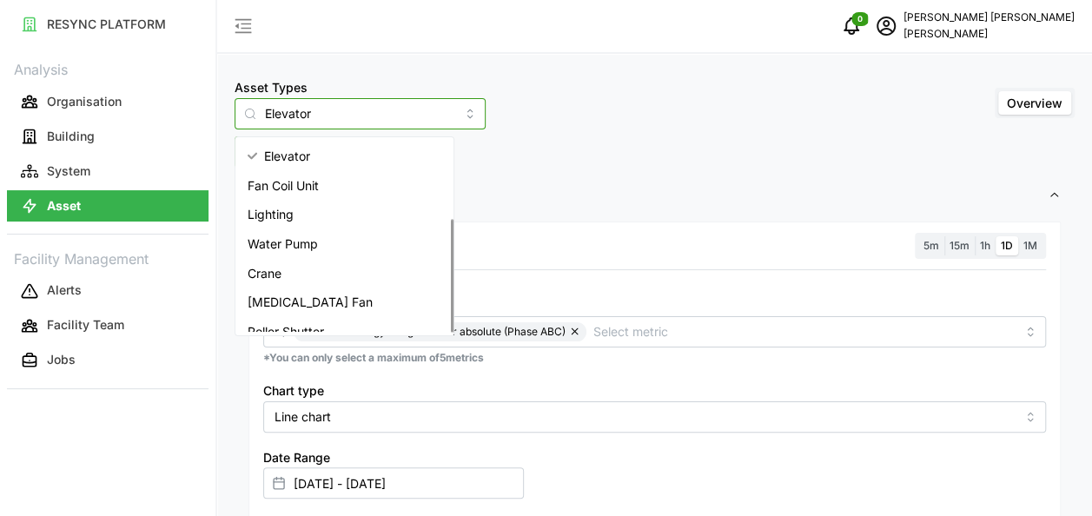
scroll to position [130, 0]
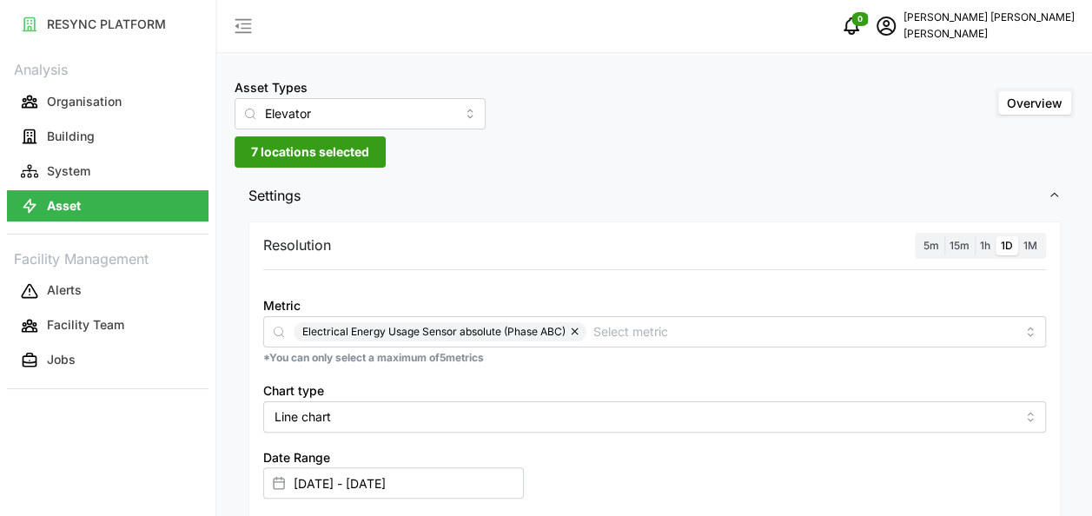
click at [434, 111] on input "Elevator" at bounding box center [360, 113] width 251 height 31
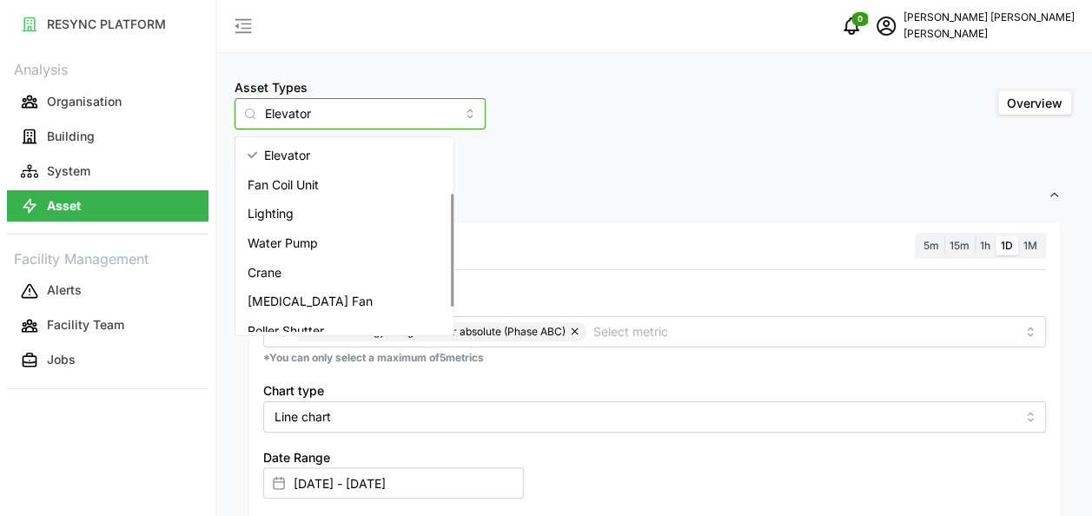
click at [347, 146] on div "Elevator" at bounding box center [344, 156] width 211 height 30
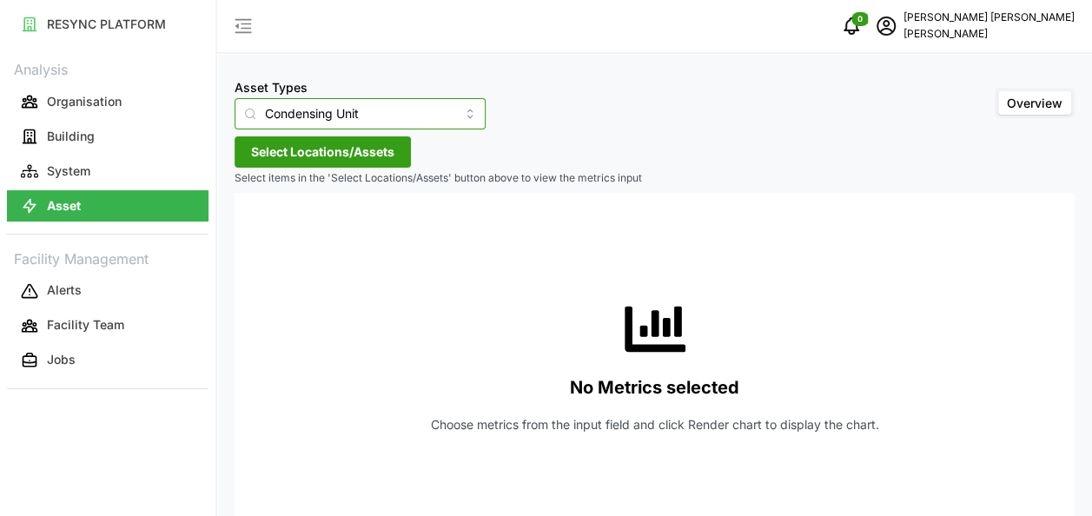
click at [417, 115] on input "Condensing Unit" at bounding box center [360, 113] width 251 height 31
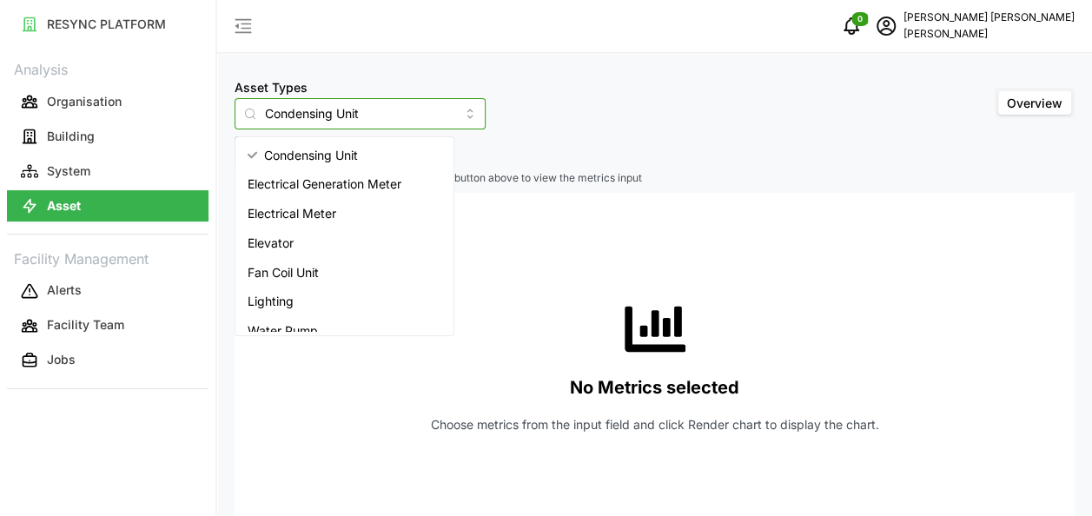
click at [328, 237] on div "Elevator" at bounding box center [344, 243] width 211 height 30
type input "Elevator"
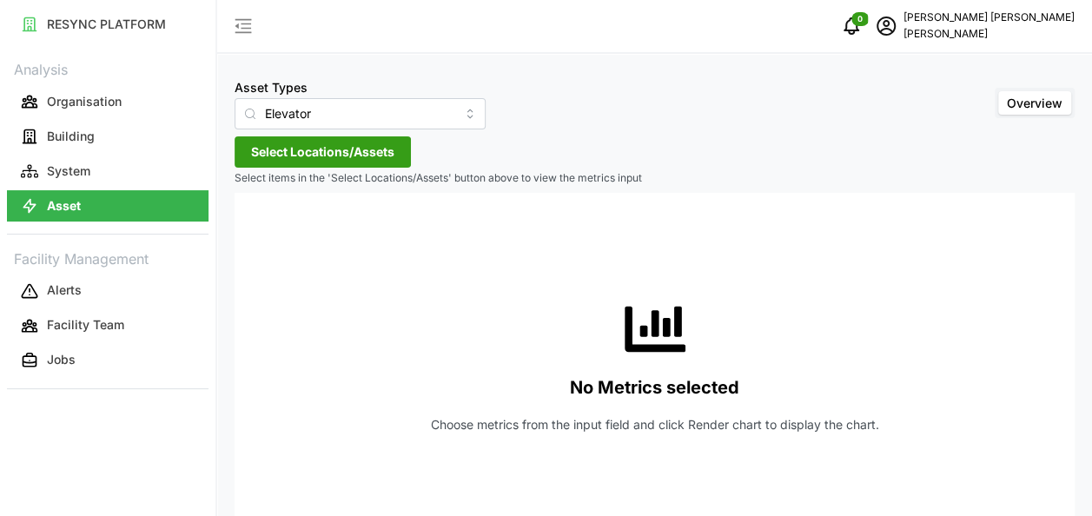
click at [330, 155] on span "Select Locations/Assets" at bounding box center [322, 152] width 143 height 30
click at [281, 229] on span "Select Chuan Lim" at bounding box center [278, 231] width 11 height 11
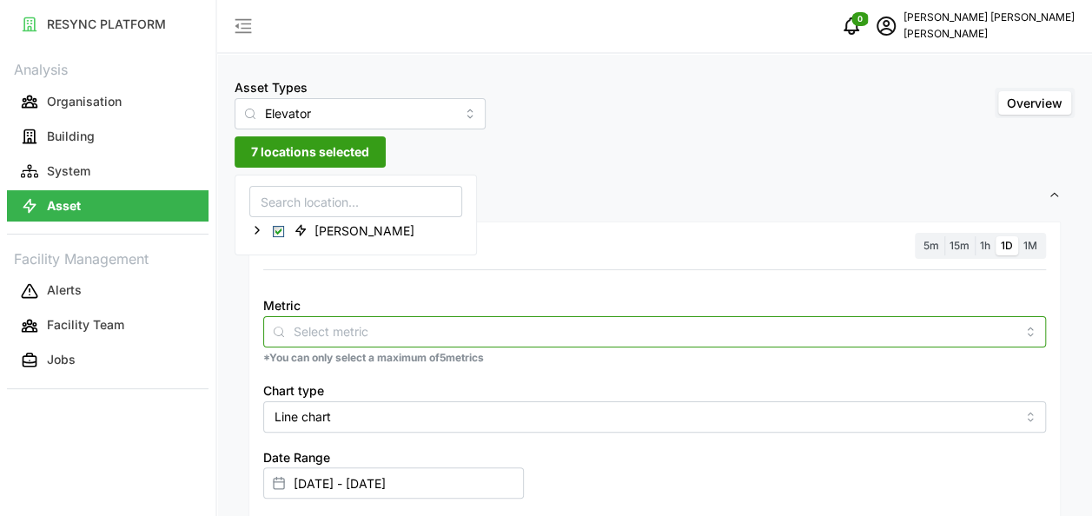
click at [455, 336] on input "Metric" at bounding box center [655, 330] width 722 height 19
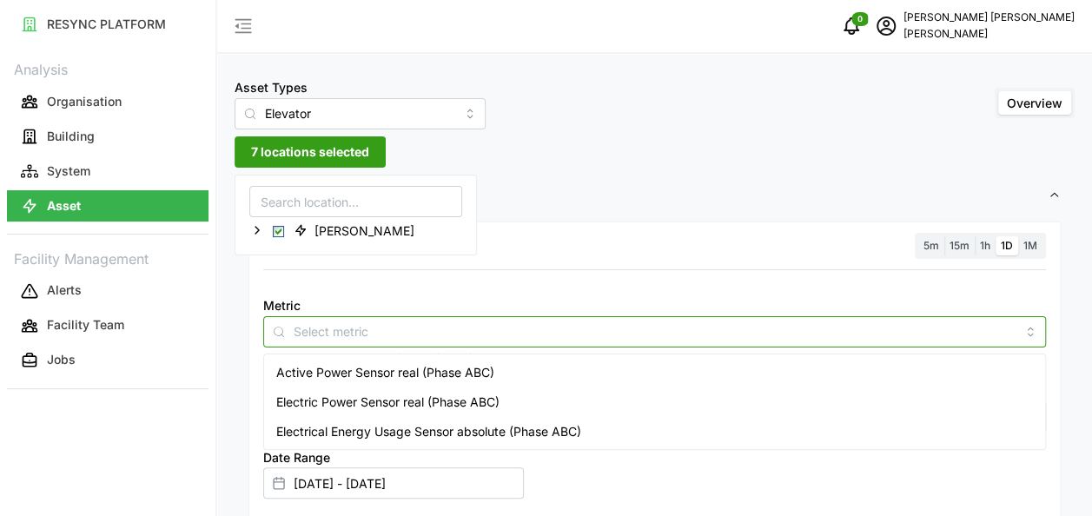
click at [412, 433] on span "Electrical Energy Usage Sensor absolute (Phase ABC)" at bounding box center [428, 431] width 305 height 19
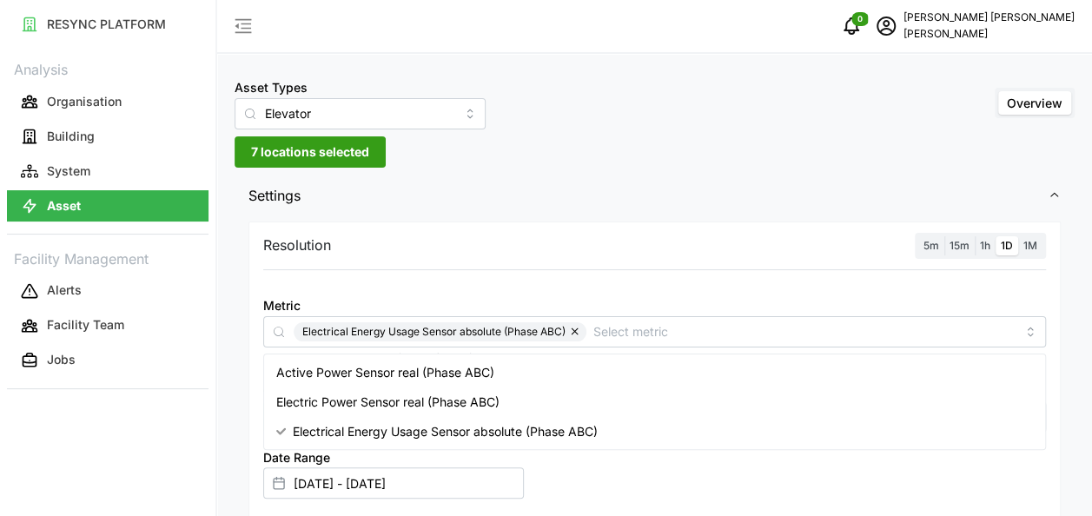
click at [1062, 361] on div "Resolution 5m 15m 1h 1D 1M Metric Electrical Energy Usage Sensor absolute (Phas…" at bounding box center [655, 476] width 840 height 519
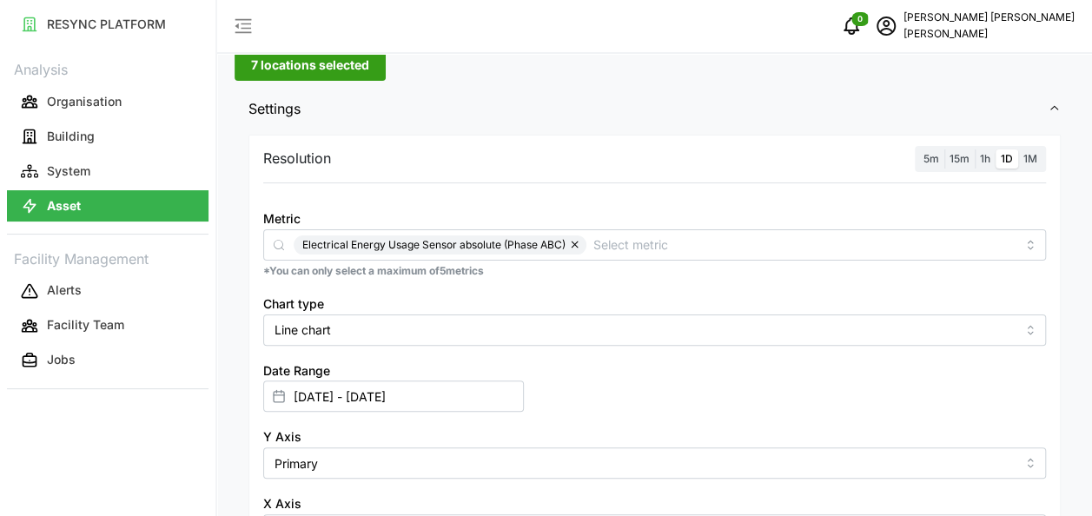
scroll to position [174, 0]
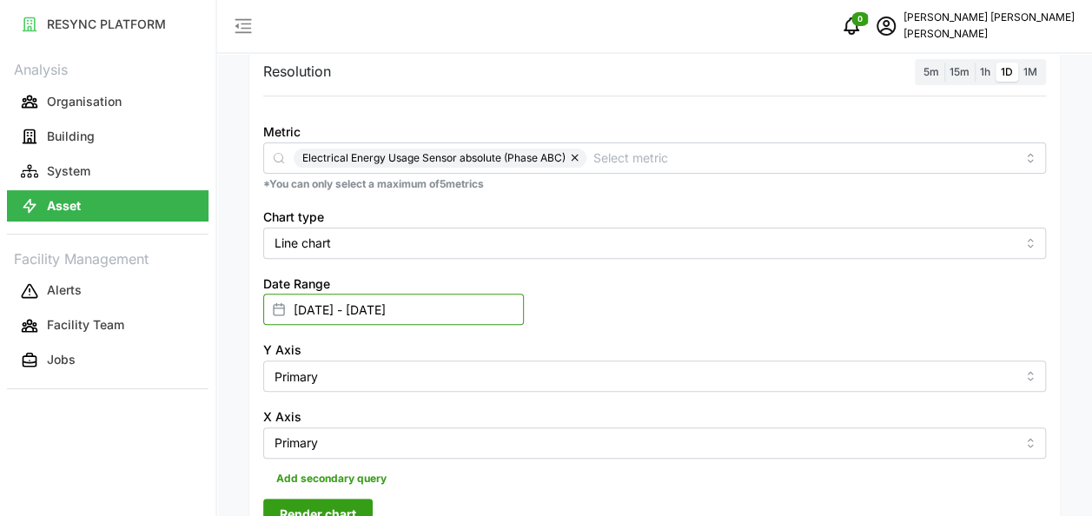
click at [363, 313] on input "01 Jul 2025 - 31 Jul 2025" at bounding box center [393, 309] width 261 height 31
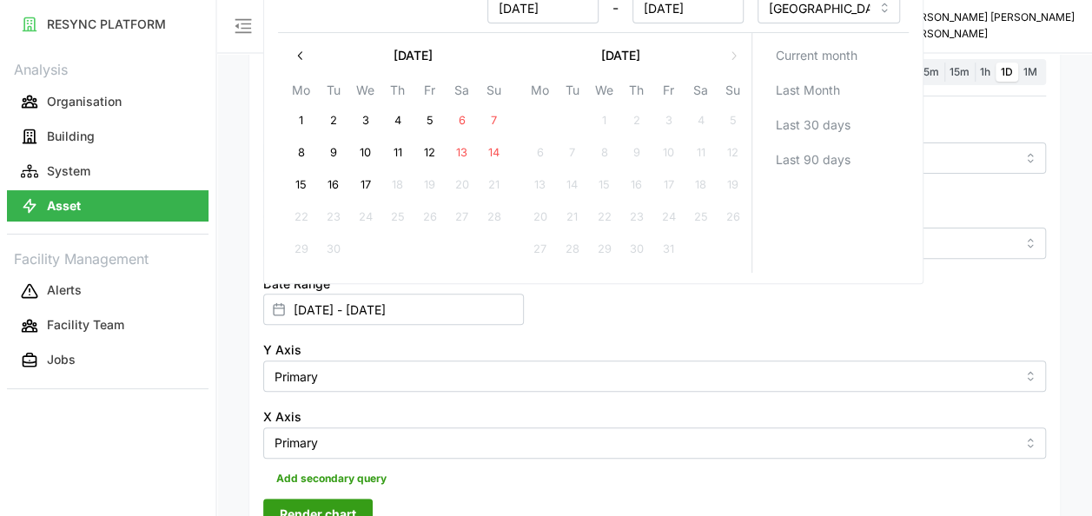
click at [301, 54] on icon "button" at bounding box center [301, 56] width 14 height 14
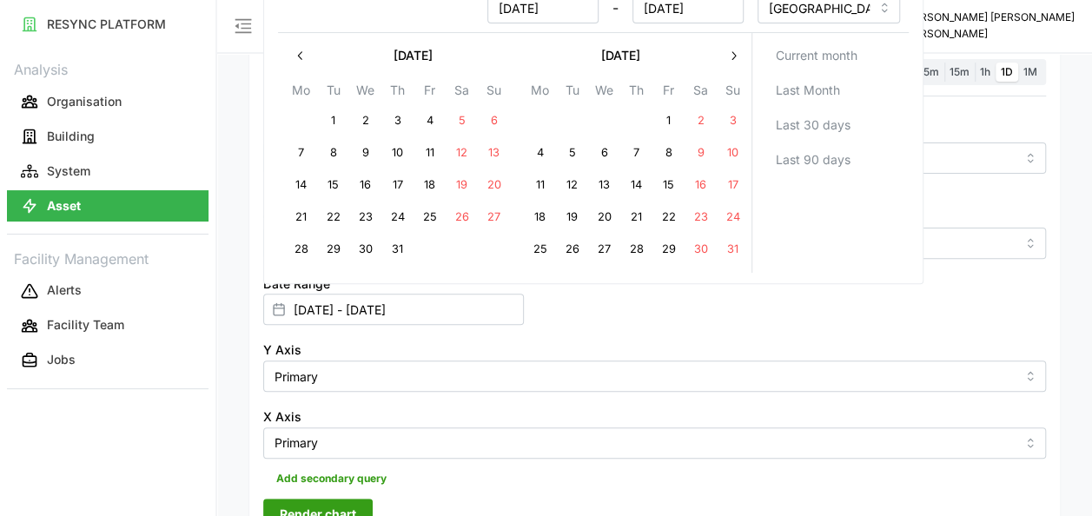
click at [301, 49] on icon "button" at bounding box center [301, 56] width 14 height 14
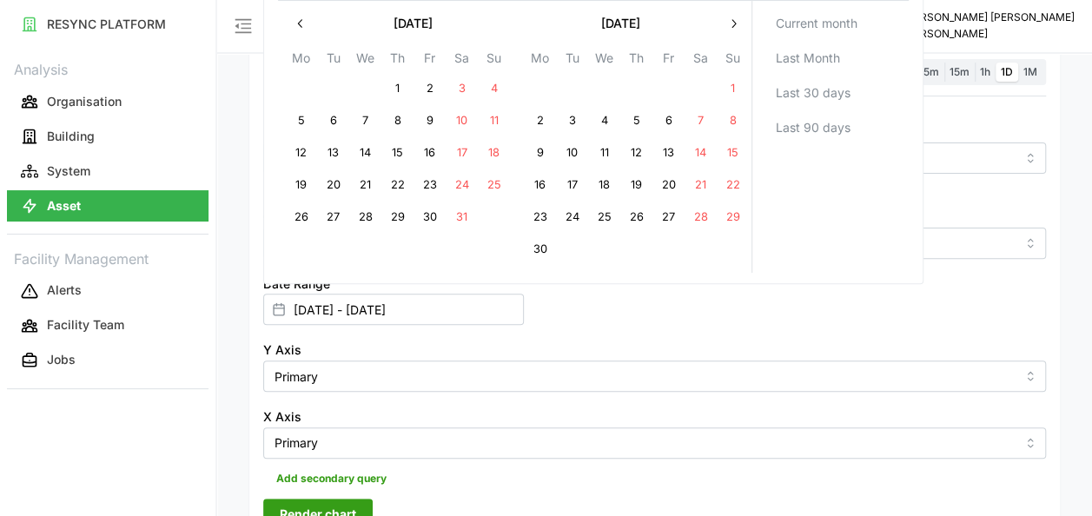
click at [732, 28] on icon "button" at bounding box center [733, 24] width 14 height 14
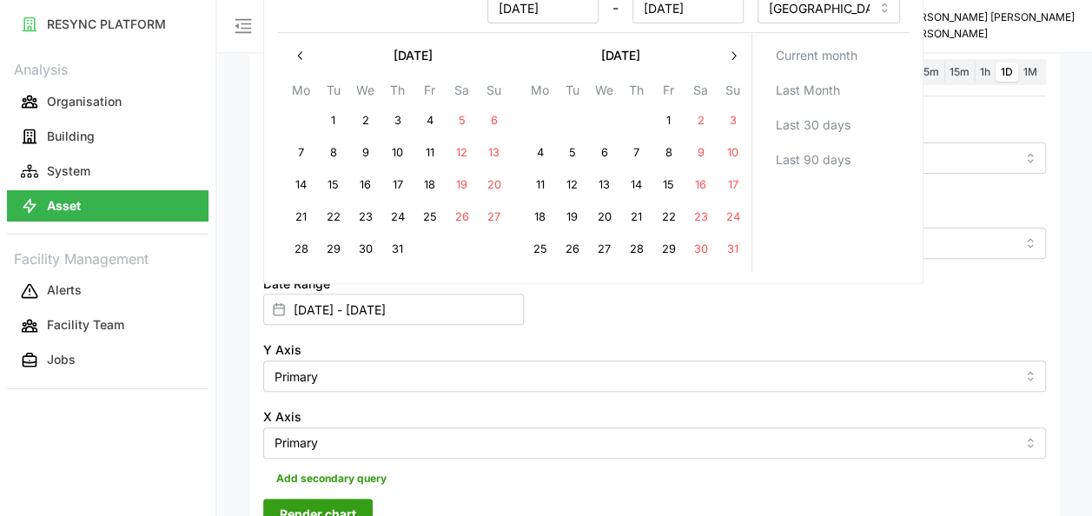
click at [818, 119] on span "Last 30 days" at bounding box center [812, 125] width 75 height 30
type input "18 Aug 2025 - 17 Sep 2025"
type input "18 Aug 2025"
type input "17 Sep 2025"
click at [850, 316] on div "Date Range 18 Aug 2025 - 17 Sep 2025" at bounding box center [654, 299] width 797 height 67
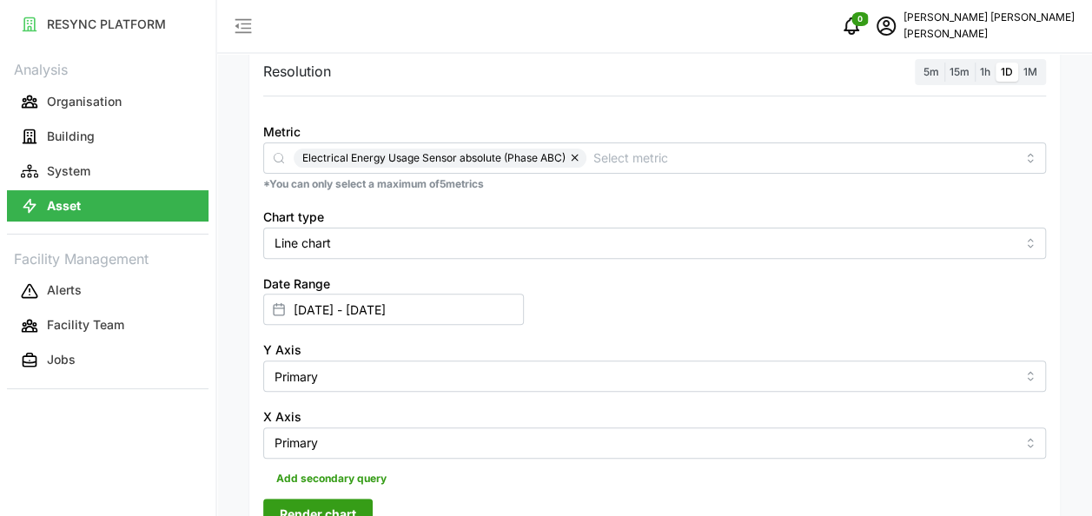
scroll to position [347, 0]
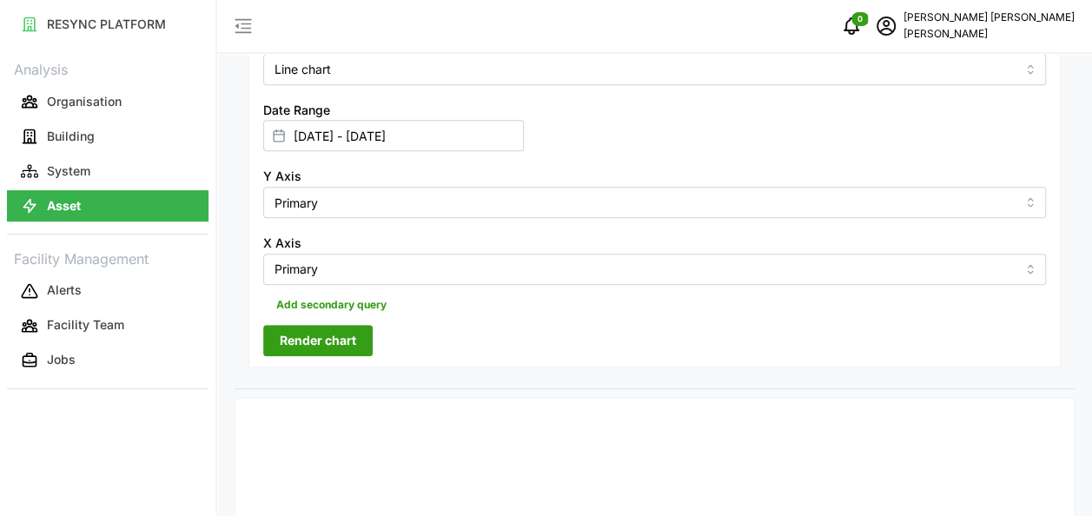
click at [317, 334] on span "Render chart" at bounding box center [318, 341] width 76 height 30
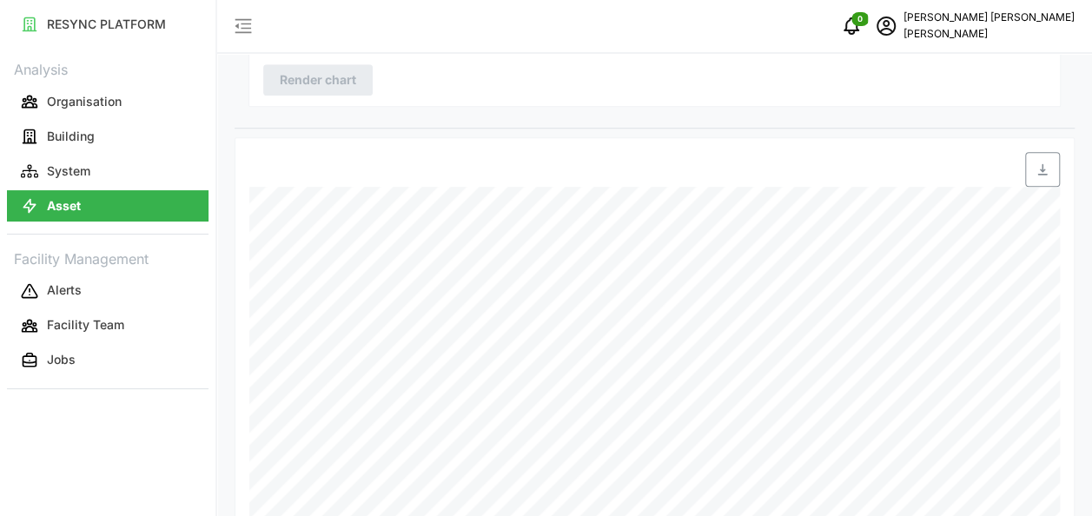
scroll to position [652, 0]
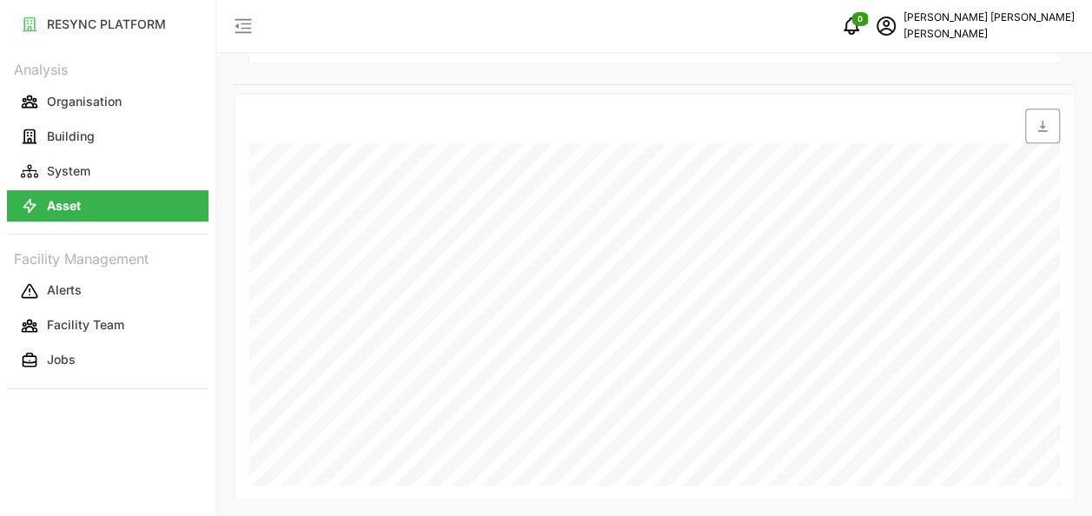
click at [1055, 127] on span "button" at bounding box center [1042, 125] width 33 height 33
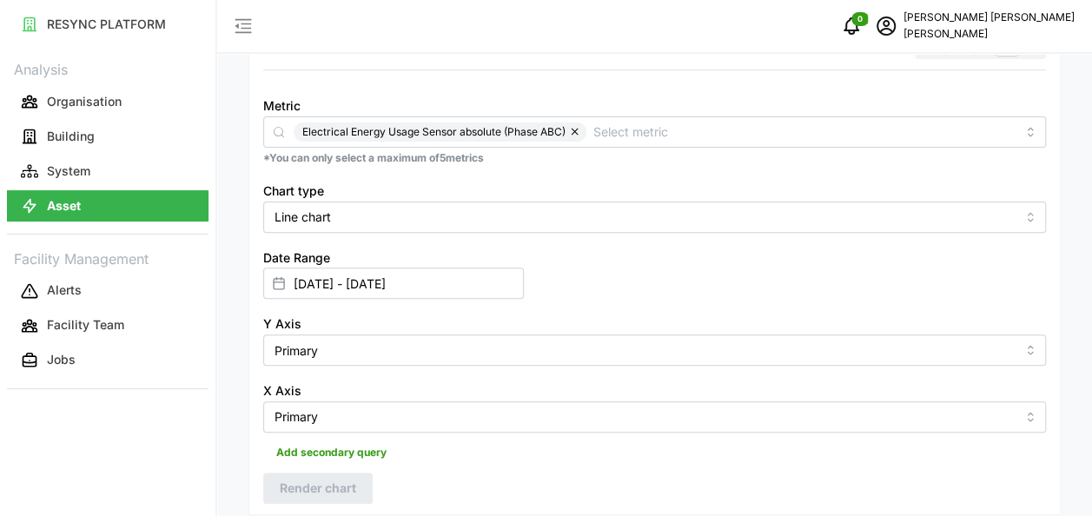
scroll to position [0, 0]
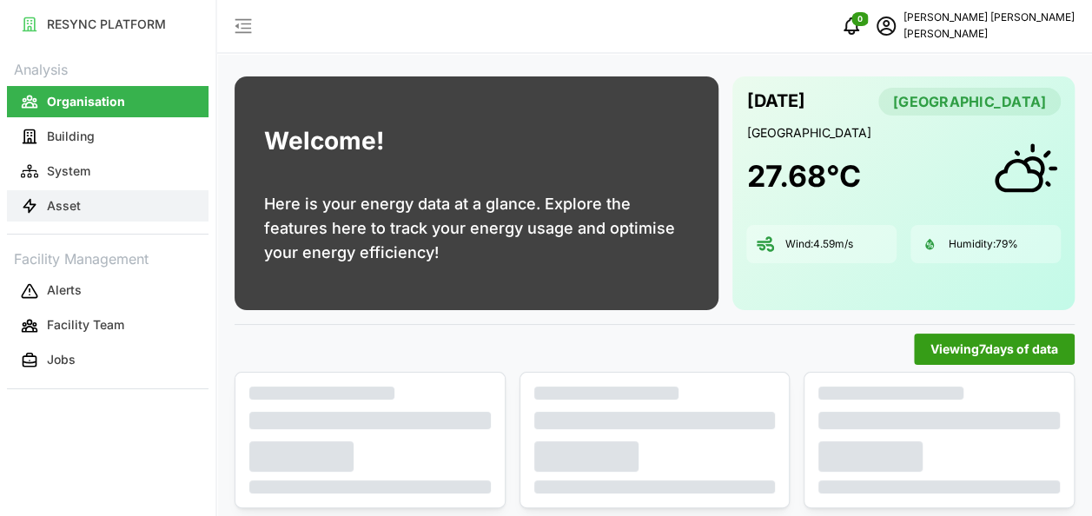
click at [87, 204] on button "Asset" at bounding box center [108, 205] width 202 height 31
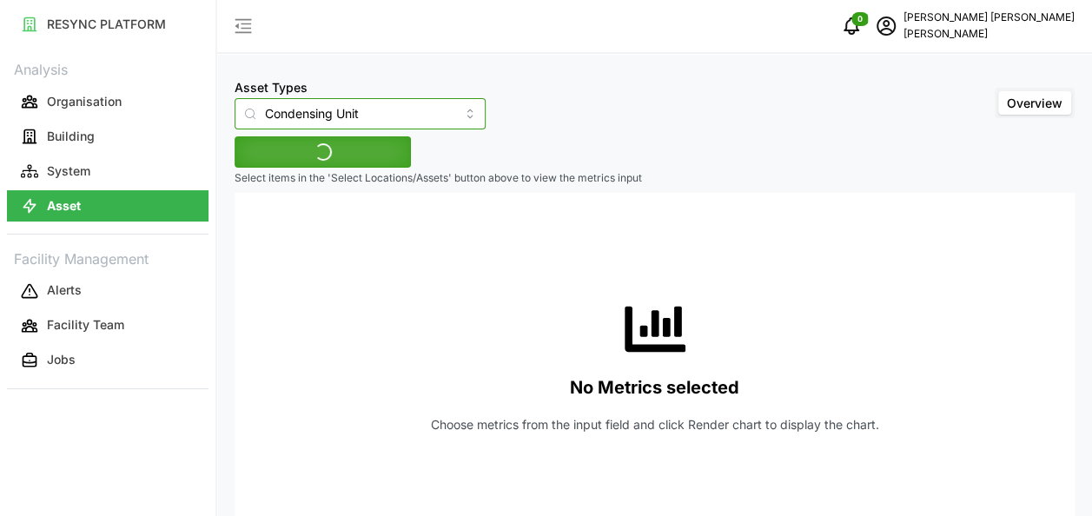
click at [436, 115] on input "Condensing Unit" at bounding box center [360, 113] width 251 height 31
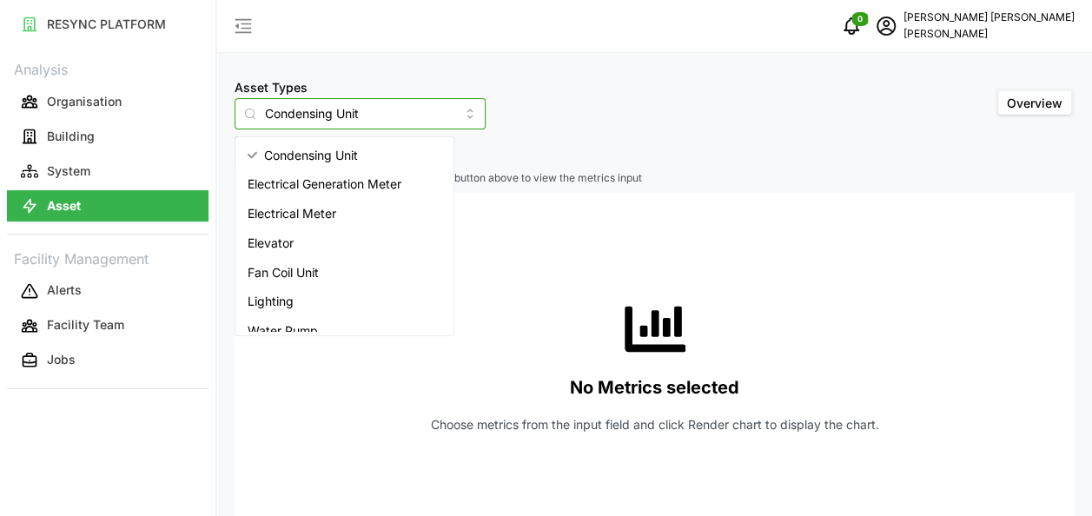
click at [374, 155] on div "Condensing Unit" at bounding box center [344, 156] width 211 height 30
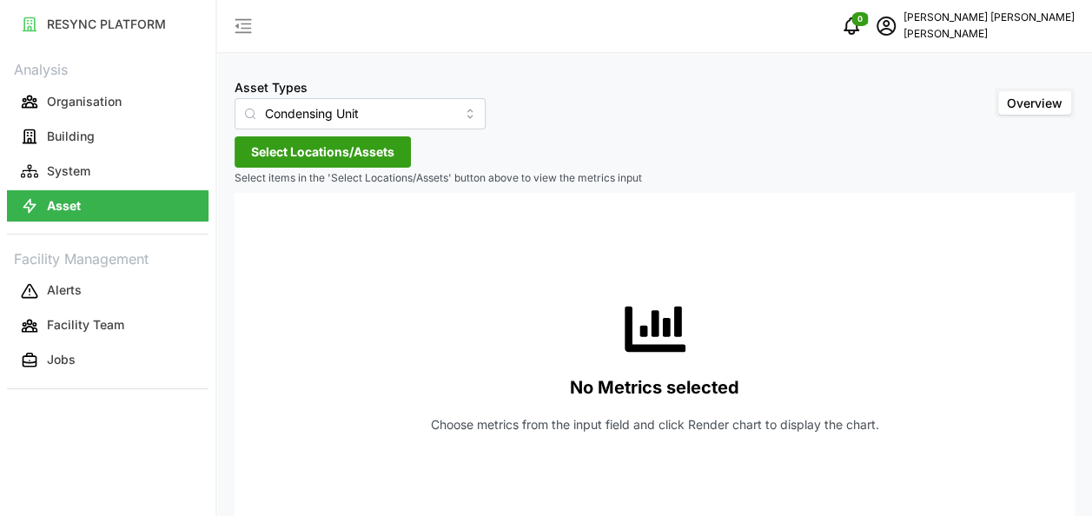
click at [344, 149] on span "Select Locations/Assets" at bounding box center [322, 152] width 143 height 30
click at [280, 232] on span "Select Chuan Lim" at bounding box center [278, 231] width 11 height 11
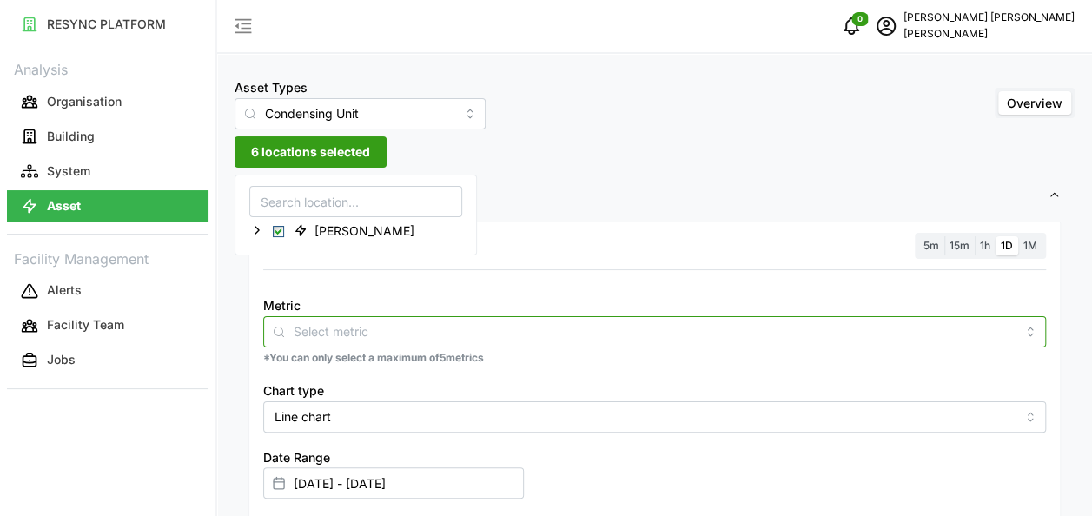
click at [721, 330] on input "Metric" at bounding box center [655, 330] width 722 height 19
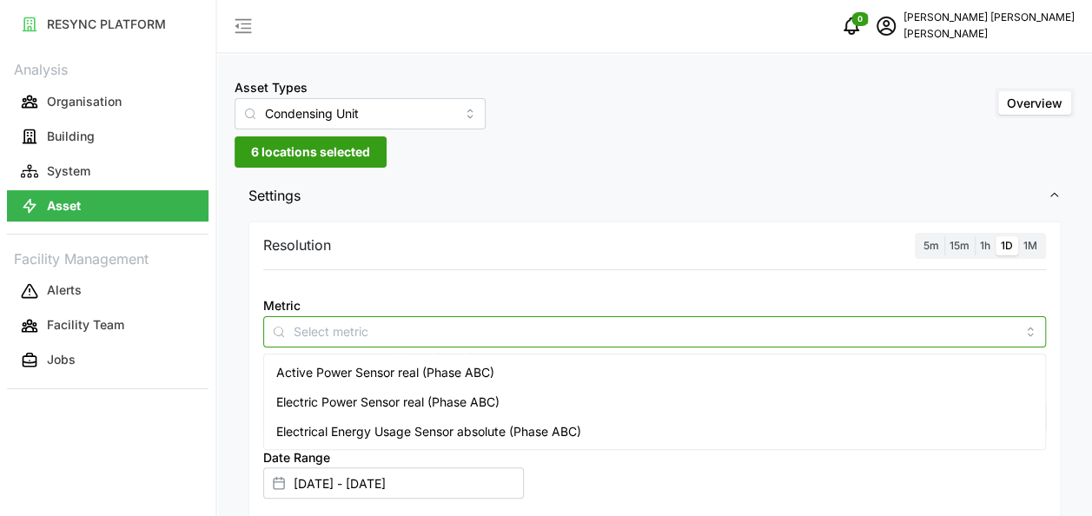
click at [556, 420] on div "Electrical Energy Usage Sensor absolute (Phase ABC)" at bounding box center [655, 432] width 774 height 30
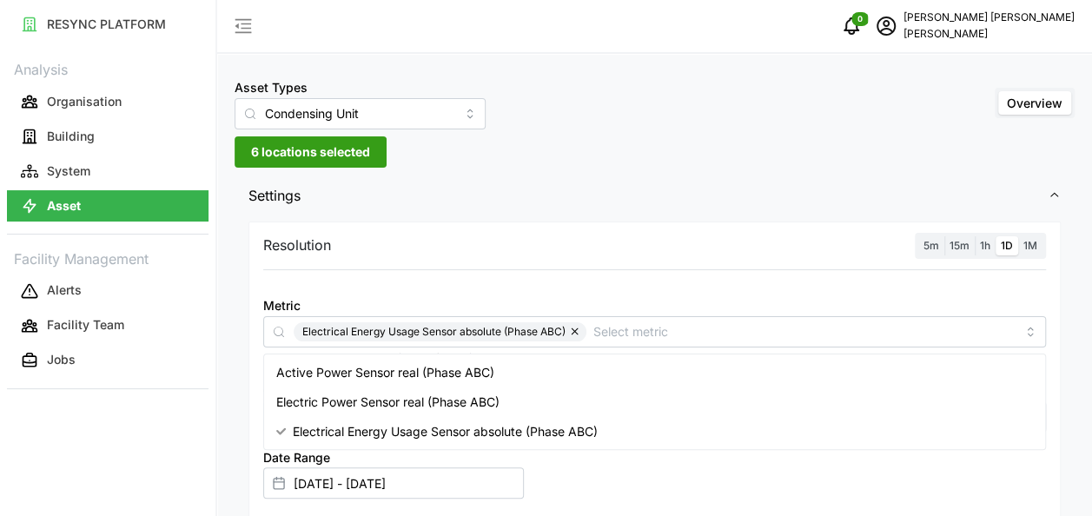
click at [775, 292] on div "Metric Electrical Energy Usage Sensor absolute (Phase ABC) *You can only select…" at bounding box center [654, 330] width 797 height 85
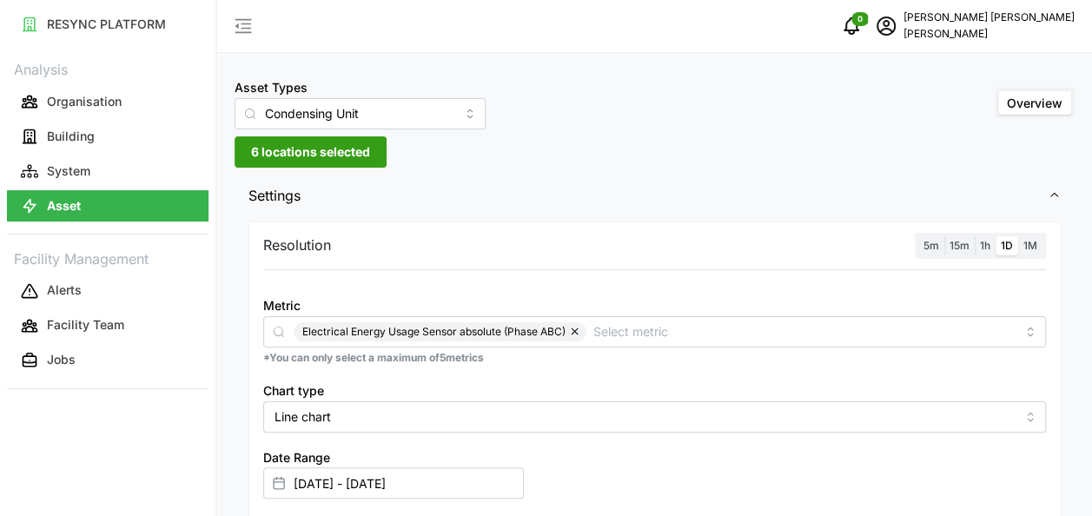
scroll to position [521, 0]
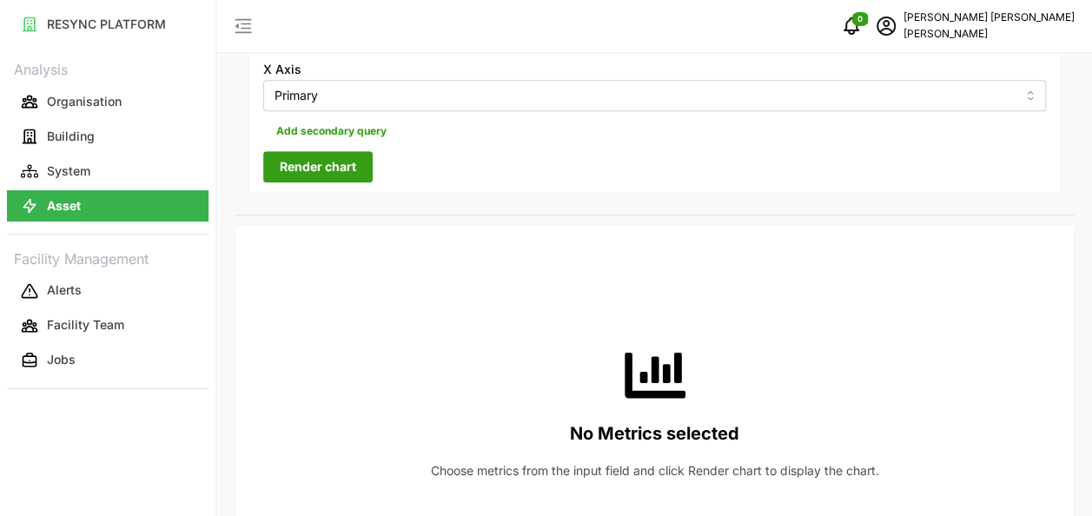
click at [312, 154] on span "Render chart" at bounding box center [318, 167] width 76 height 30
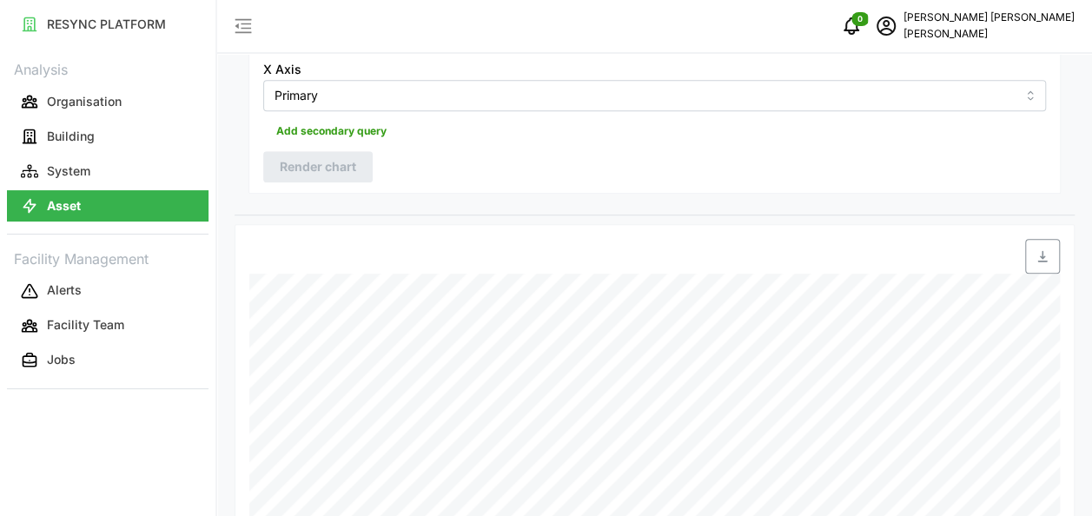
scroll to position [652, 0]
click at [1055, 116] on span "button" at bounding box center [1042, 125] width 33 height 33
click at [519, 86] on div "Settings Resolution 5m 15m 1h 1D 1M Metric Electrical Energy Usage Sensor absol…" at bounding box center [655, 11] width 840 height 977
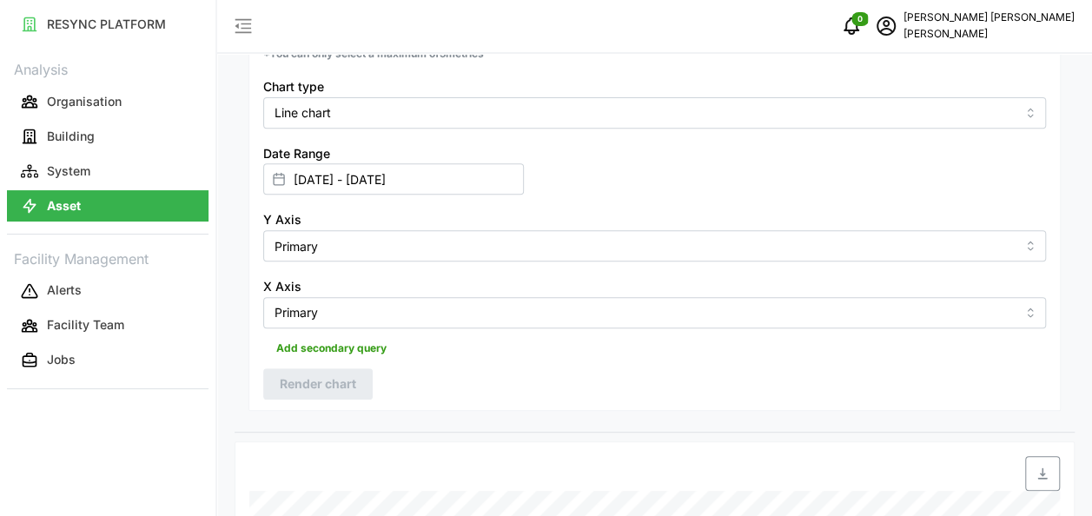
scroll to position [0, 0]
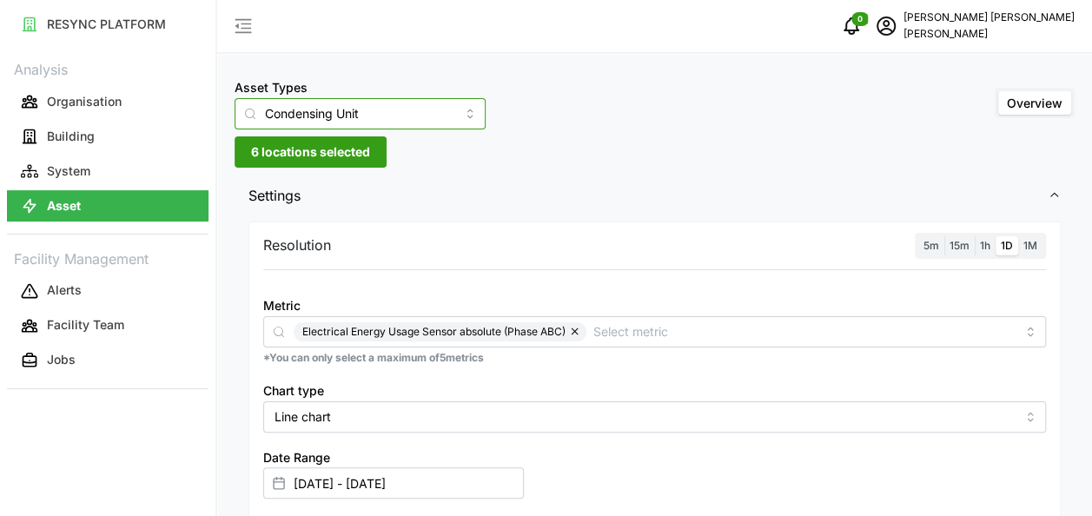
click at [399, 118] on input "Condensing Unit" at bounding box center [360, 113] width 251 height 31
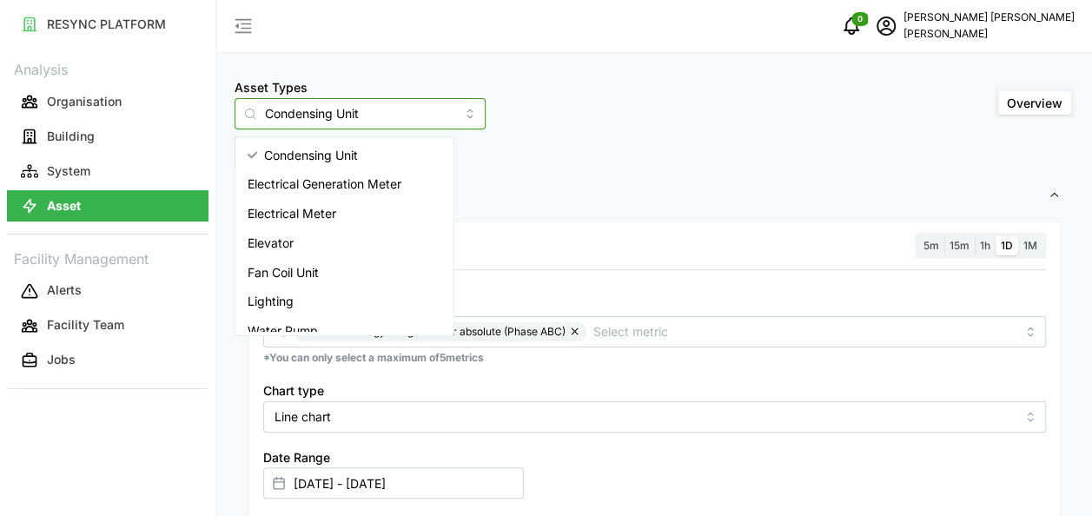
click at [282, 295] on span "Lighting" at bounding box center [271, 301] width 46 height 19
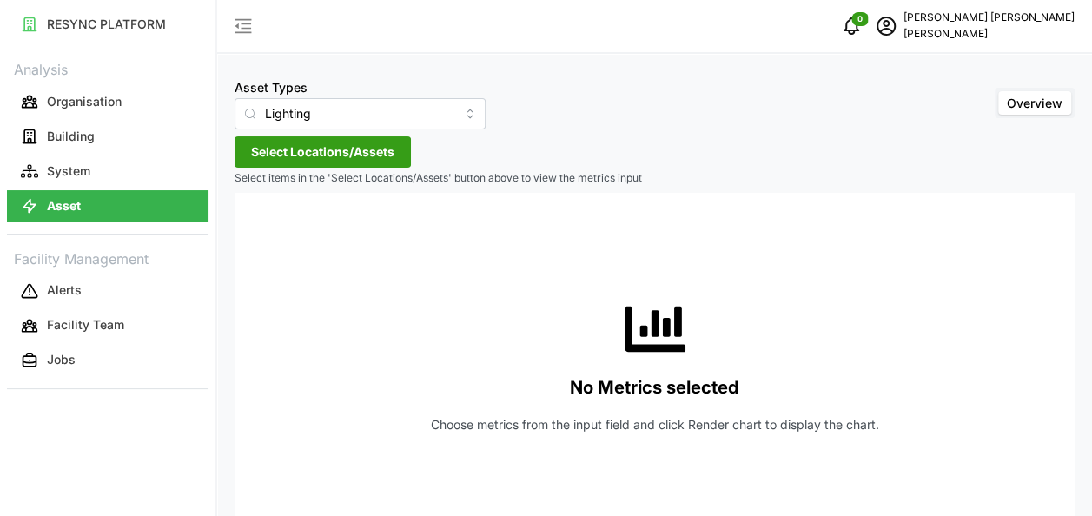
click at [332, 156] on span "Select Locations/Assets" at bounding box center [322, 152] width 143 height 30
click at [276, 229] on span "Select Chuan Lim" at bounding box center [278, 231] width 11 height 11
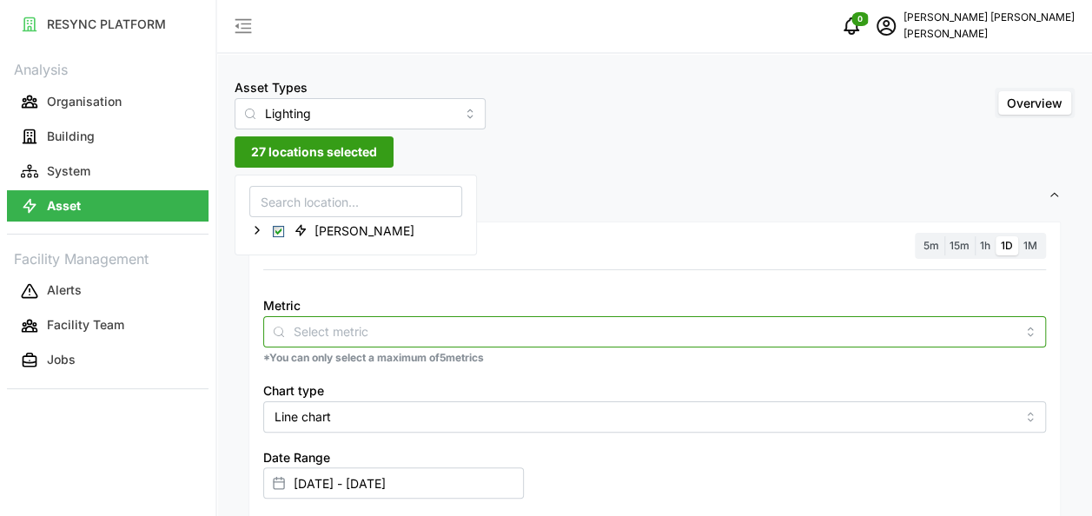
click at [440, 328] on input "Metric" at bounding box center [655, 330] width 722 height 19
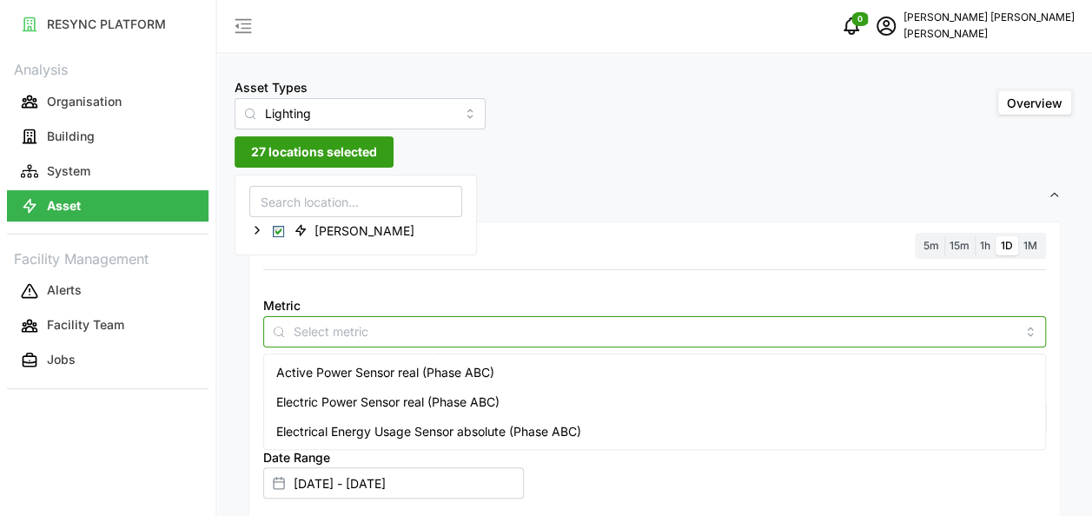
click at [422, 426] on span "Electrical Energy Usage Sensor absolute (Phase ABC)" at bounding box center [428, 431] width 305 height 19
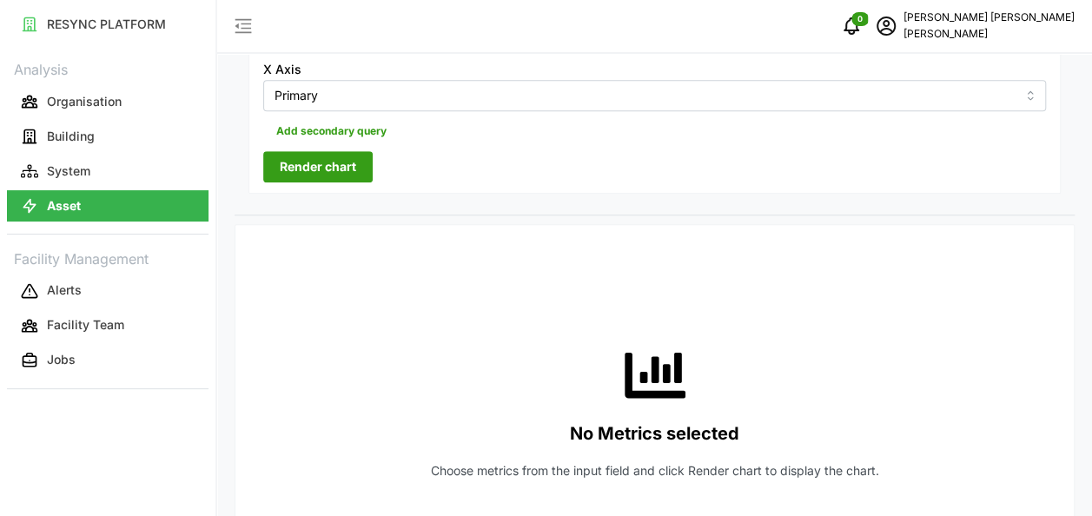
scroll to position [608, 0]
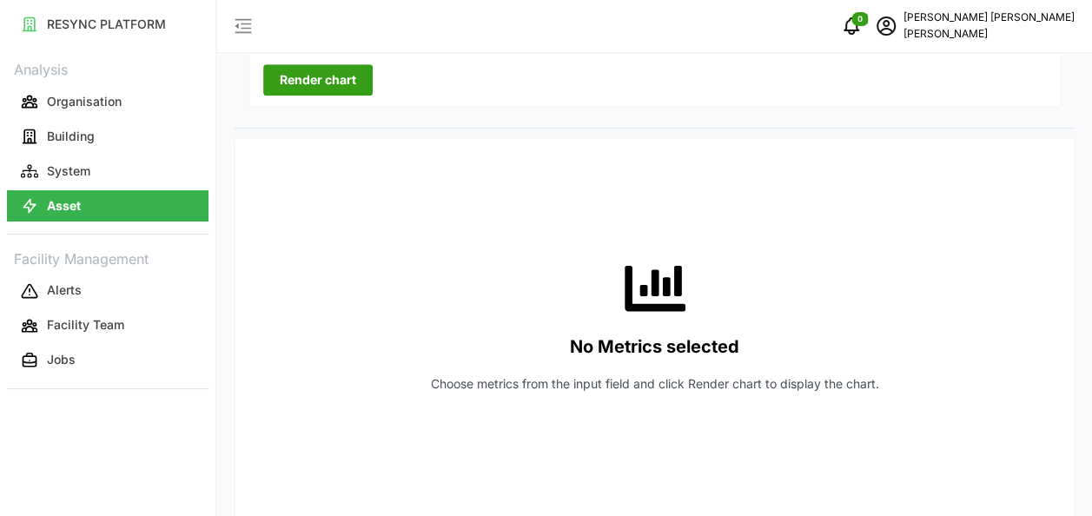
click at [336, 83] on span "Render chart" at bounding box center [318, 80] width 76 height 30
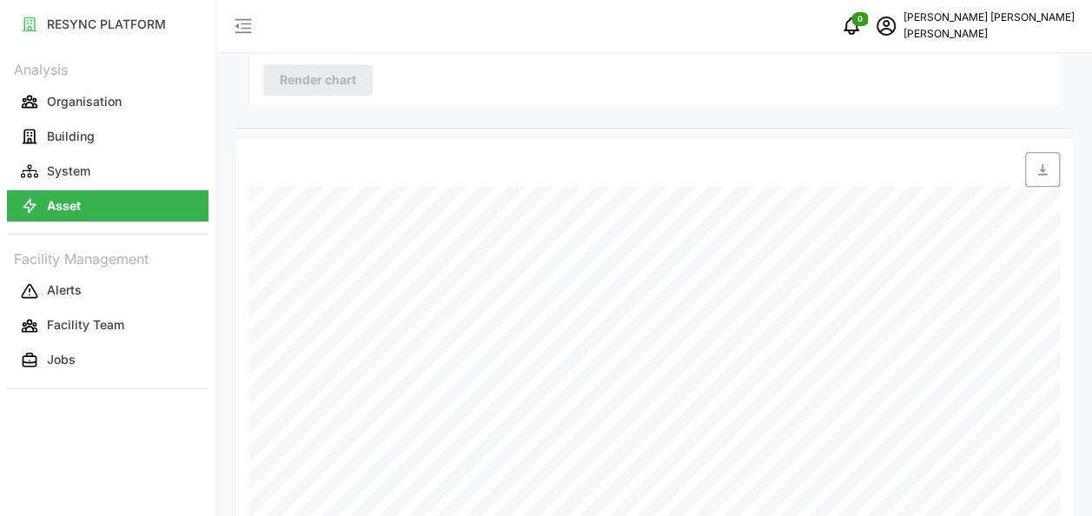
click at [1047, 167] on icon "button" at bounding box center [1043, 169] width 14 height 14
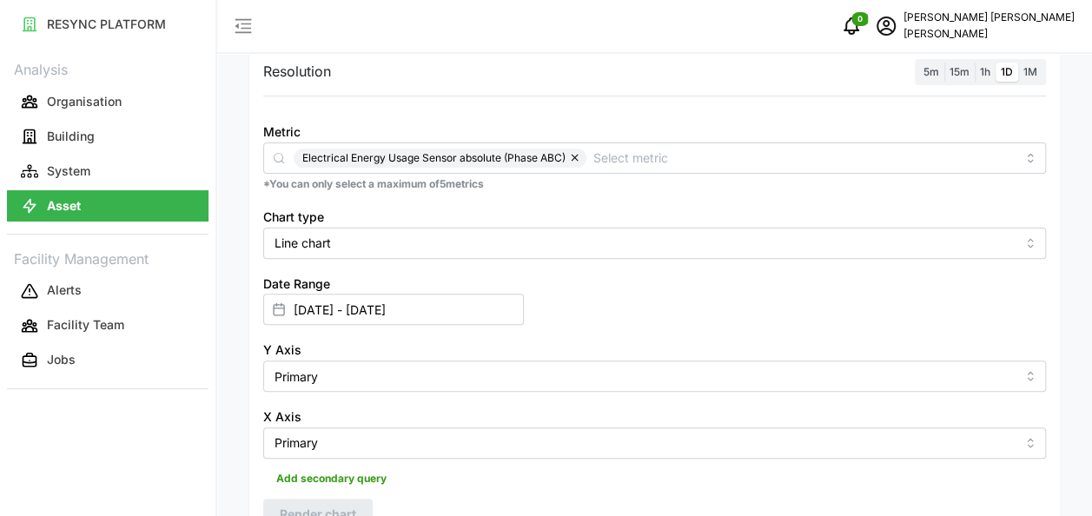
scroll to position [0, 0]
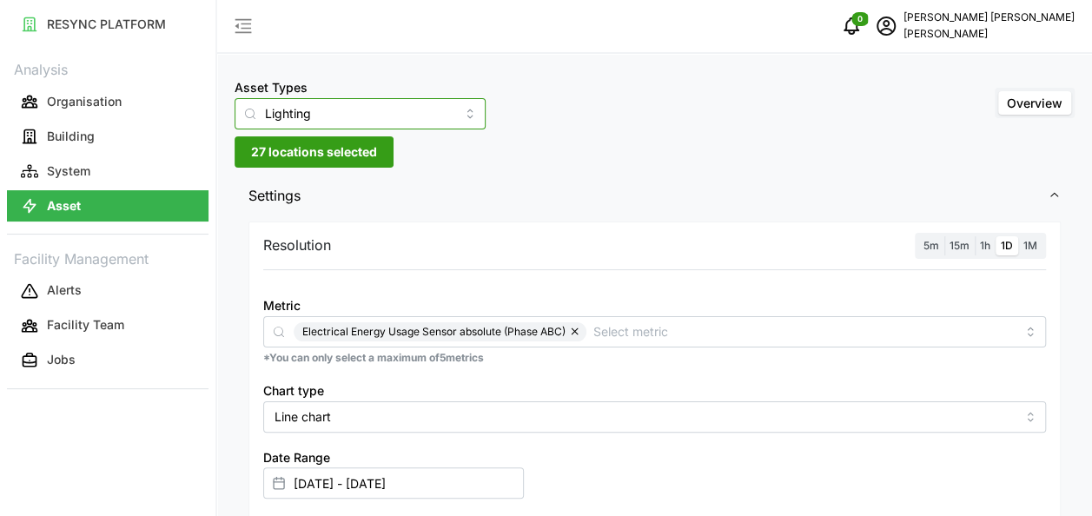
click at [438, 115] on input "Lighting" at bounding box center [360, 113] width 251 height 31
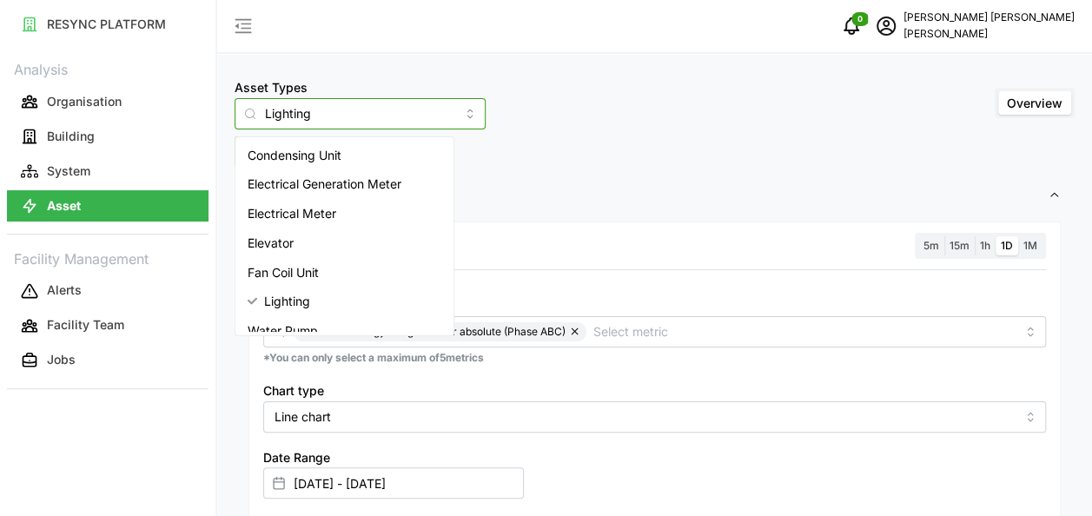
click at [379, 181] on span "Electrical Generation Meter" at bounding box center [325, 184] width 154 height 19
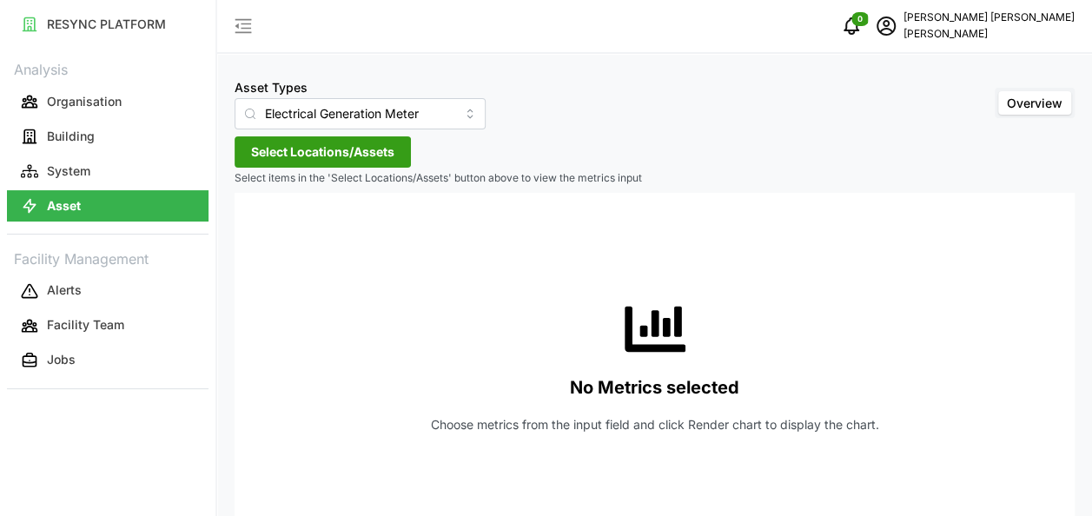
click at [332, 156] on span "Select Locations/Assets" at bounding box center [322, 152] width 143 height 30
click at [274, 231] on span "Select Chuan Lim" at bounding box center [278, 231] width 11 height 11
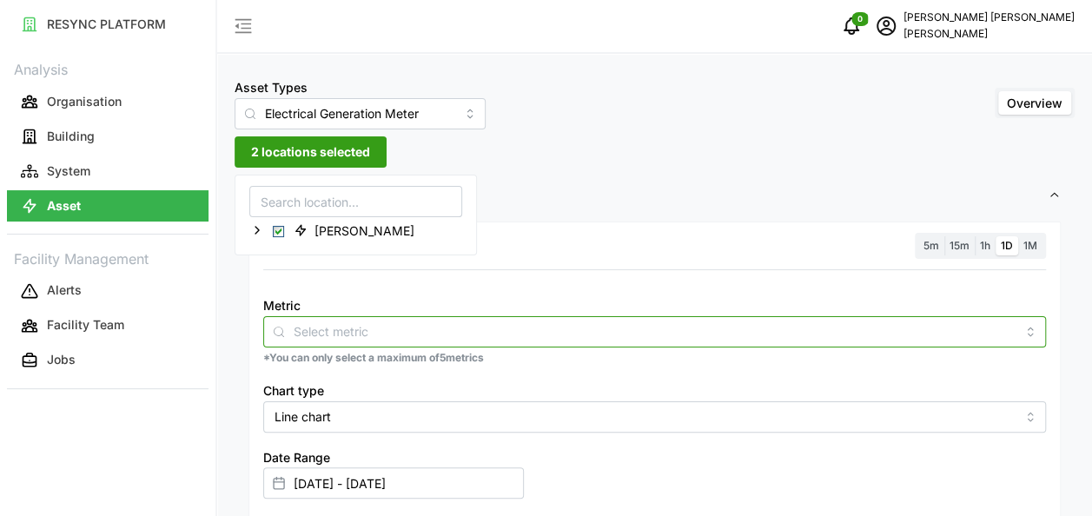
click at [410, 341] on div at bounding box center [654, 331] width 783 height 31
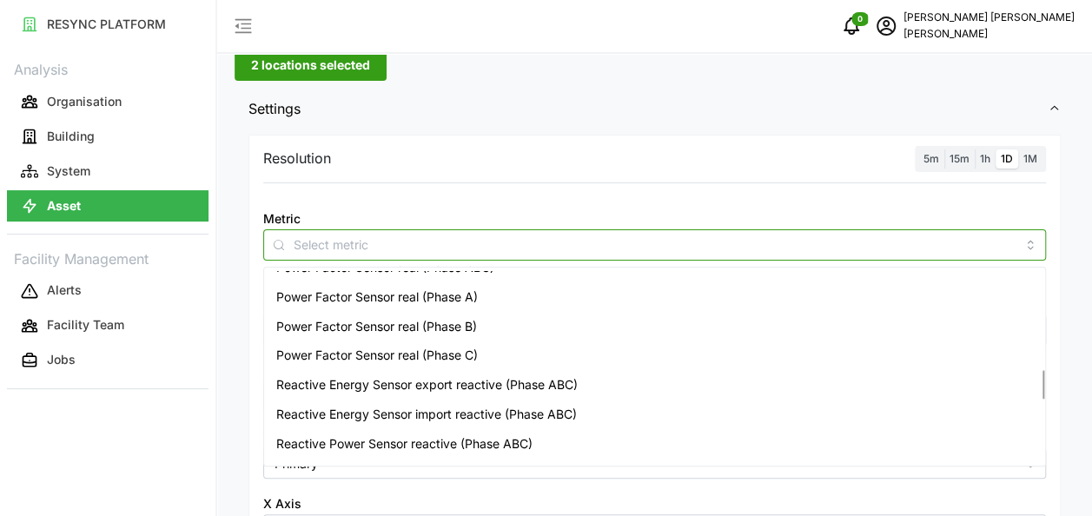
scroll to position [575, 0]
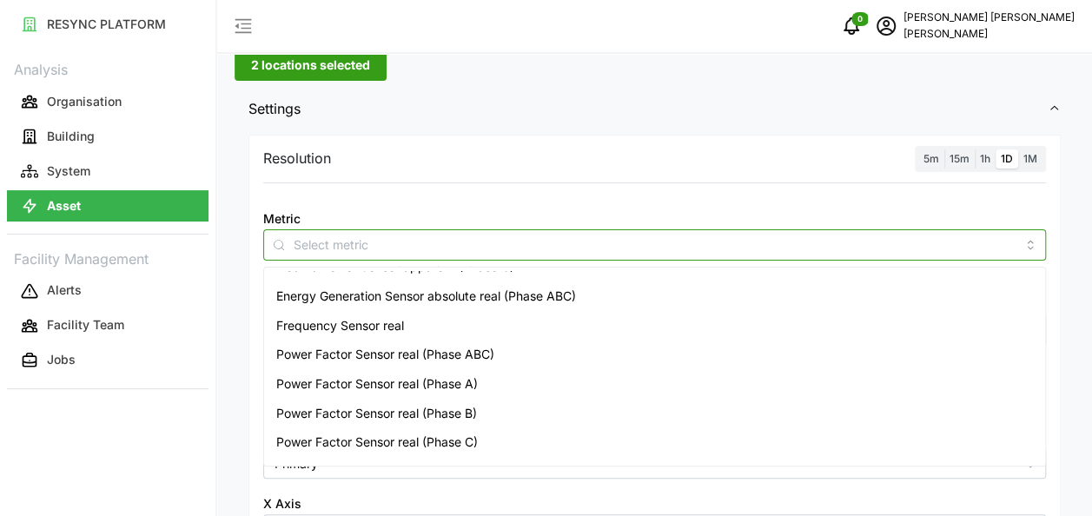
click at [484, 308] on div "Energy Generation Sensor absolute real (Phase ABC)" at bounding box center [655, 296] width 774 height 30
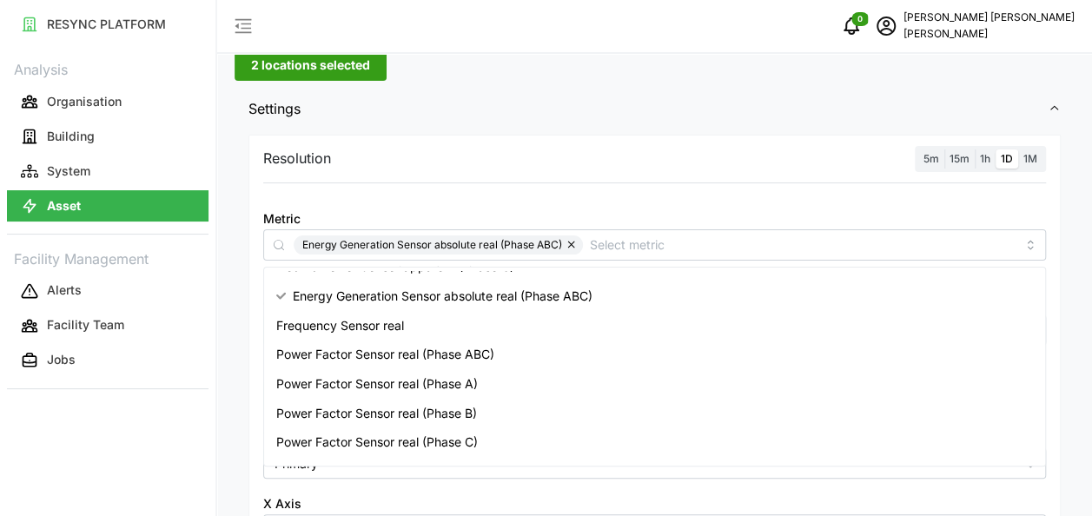
click at [235, 298] on div "Resolution 5m 15m 1h 1D 1M Metric Energy Generation Sensor absolute real (Phase…" at bounding box center [655, 389] width 840 height 519
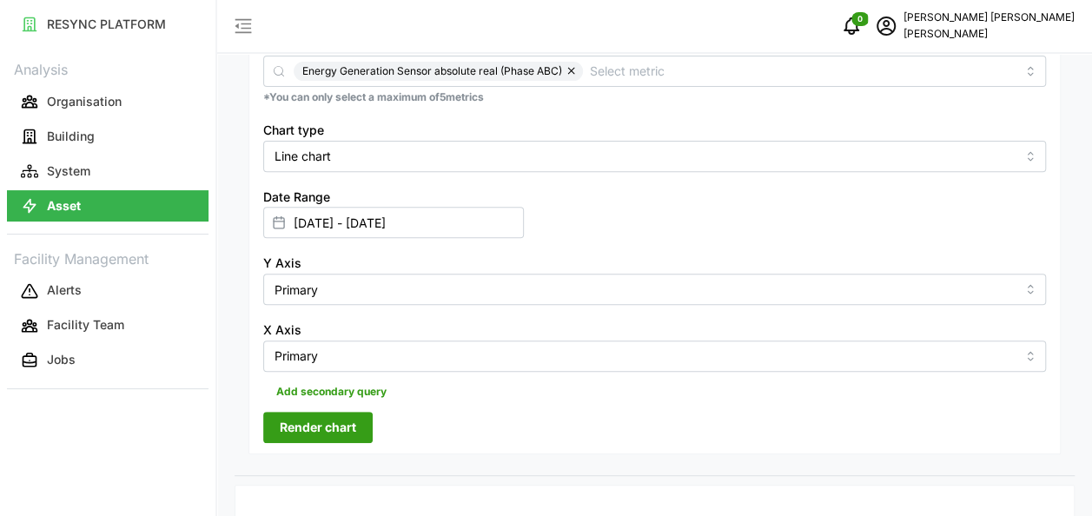
scroll to position [347, 0]
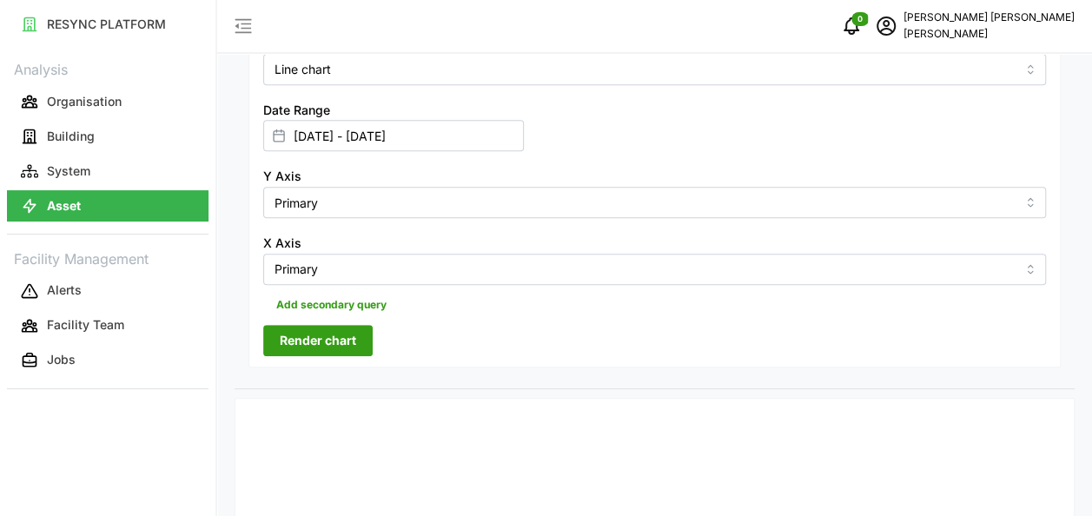
click at [337, 334] on span "Render chart" at bounding box center [318, 341] width 76 height 30
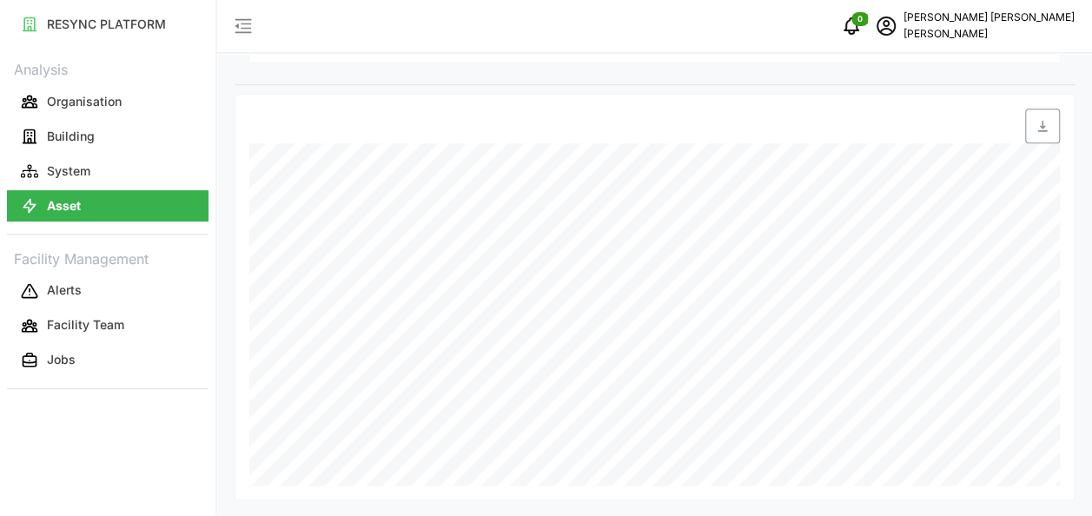
click at [1039, 127] on icon "button" at bounding box center [1043, 126] width 14 height 14
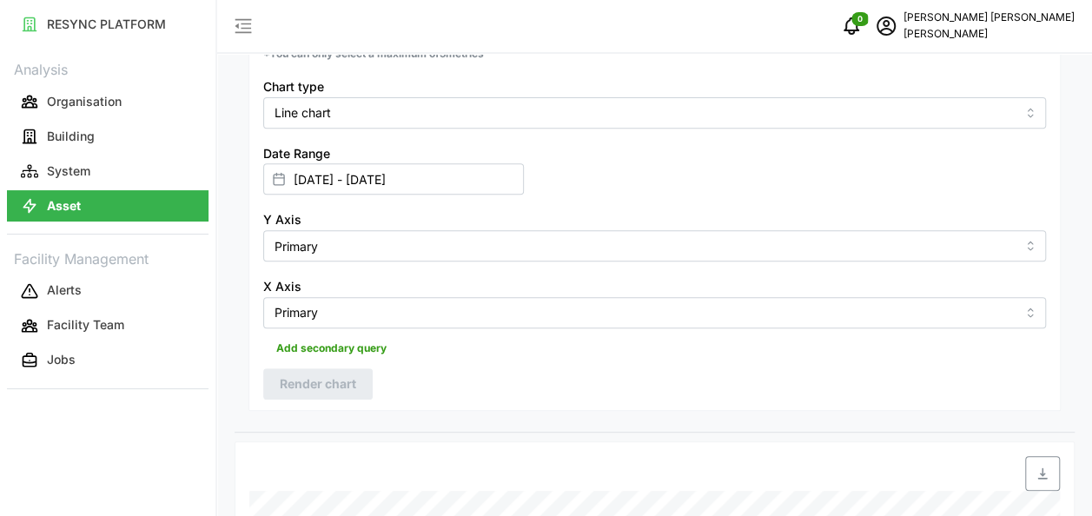
scroll to position [0, 0]
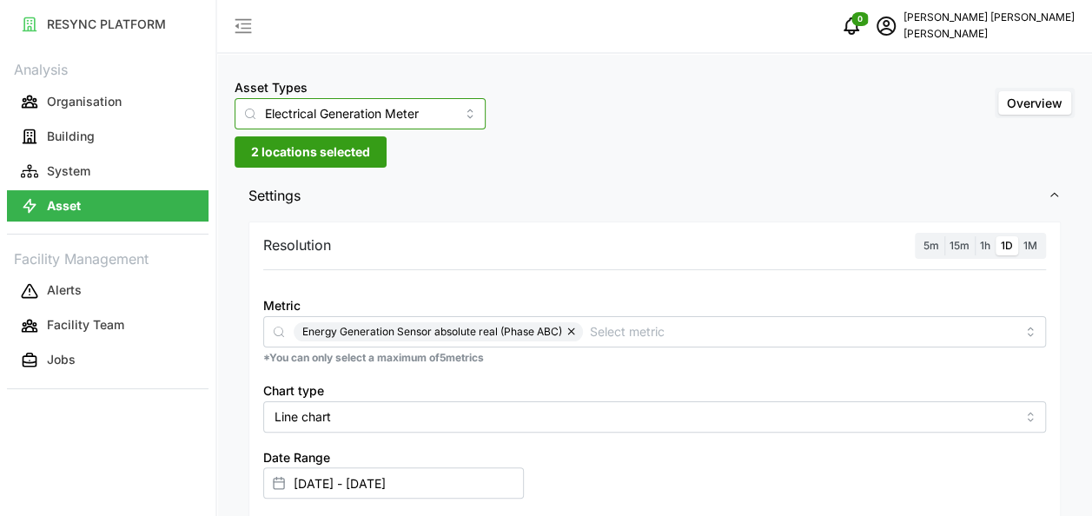
click at [401, 123] on input "Electrical Generation Meter" at bounding box center [360, 113] width 251 height 31
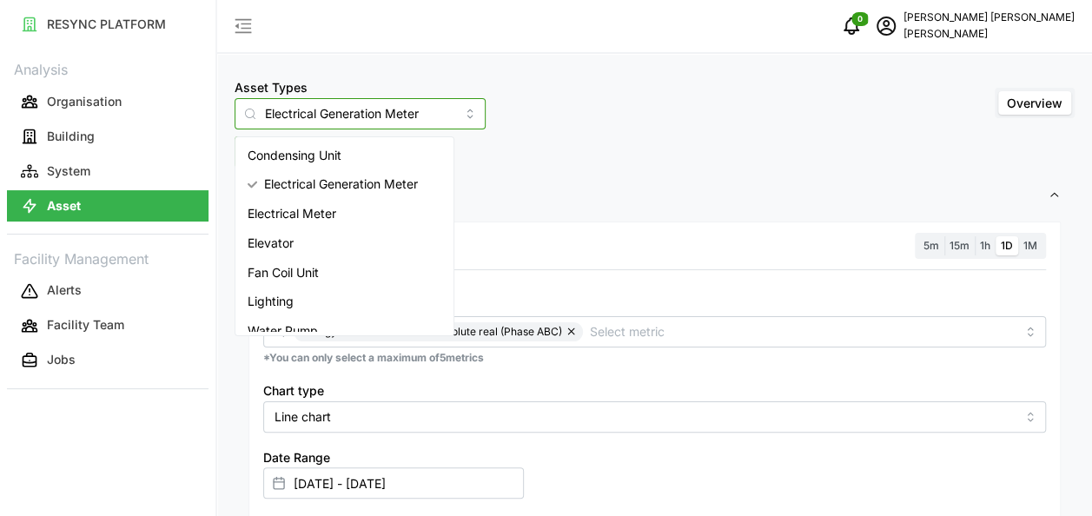
scroll to position [130, 0]
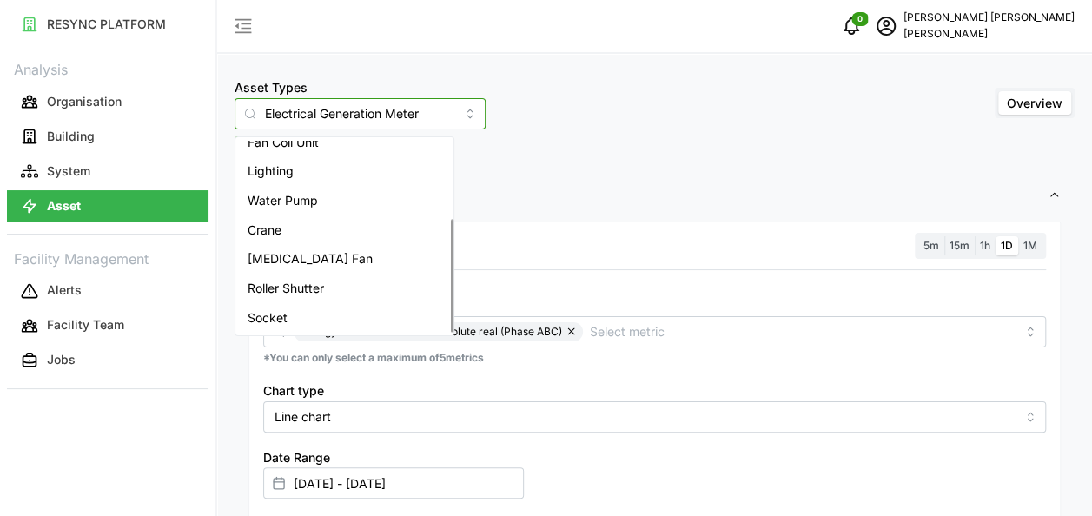
click at [302, 306] on div "Socket" at bounding box center [344, 318] width 211 height 30
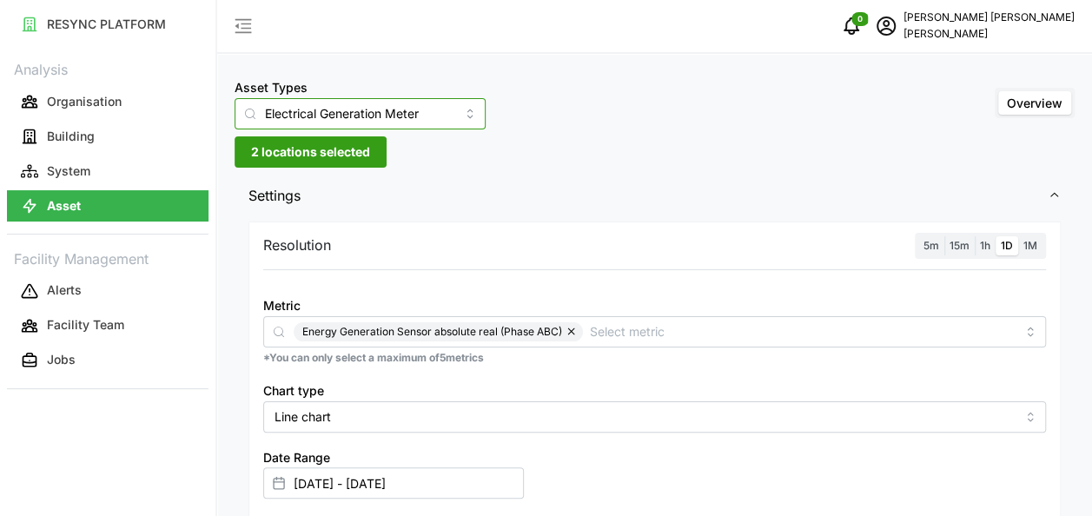
type input "Socket"
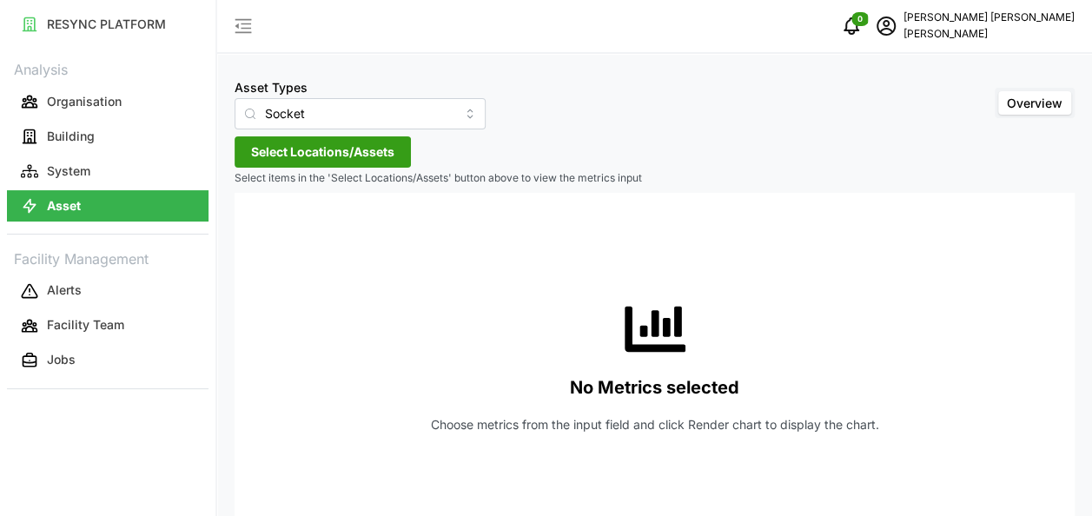
click at [349, 148] on span "Select Locations/Assets" at bounding box center [322, 152] width 143 height 30
click at [278, 235] on span "Select Chuan Lim" at bounding box center [278, 231] width 11 height 11
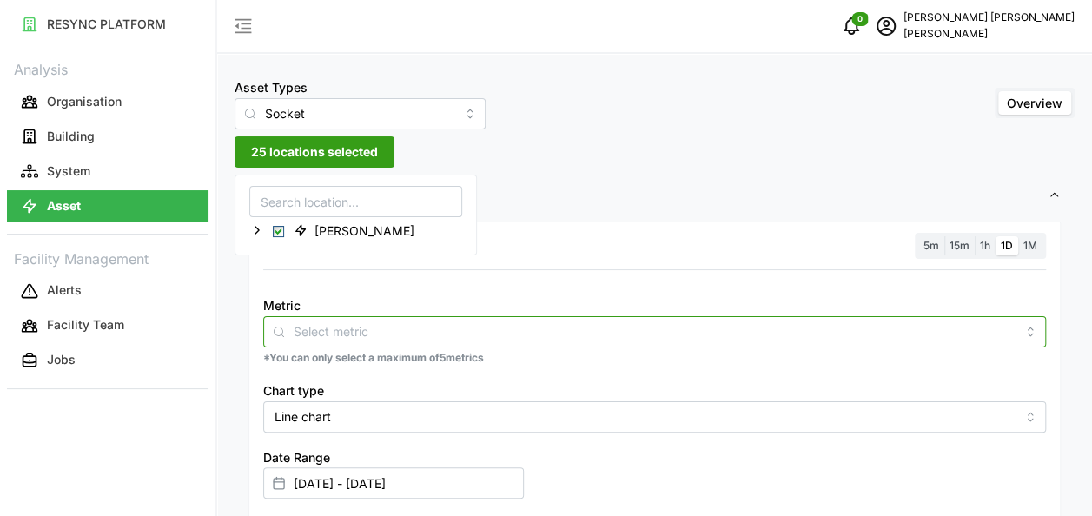
click at [334, 333] on input "Metric" at bounding box center [655, 330] width 722 height 19
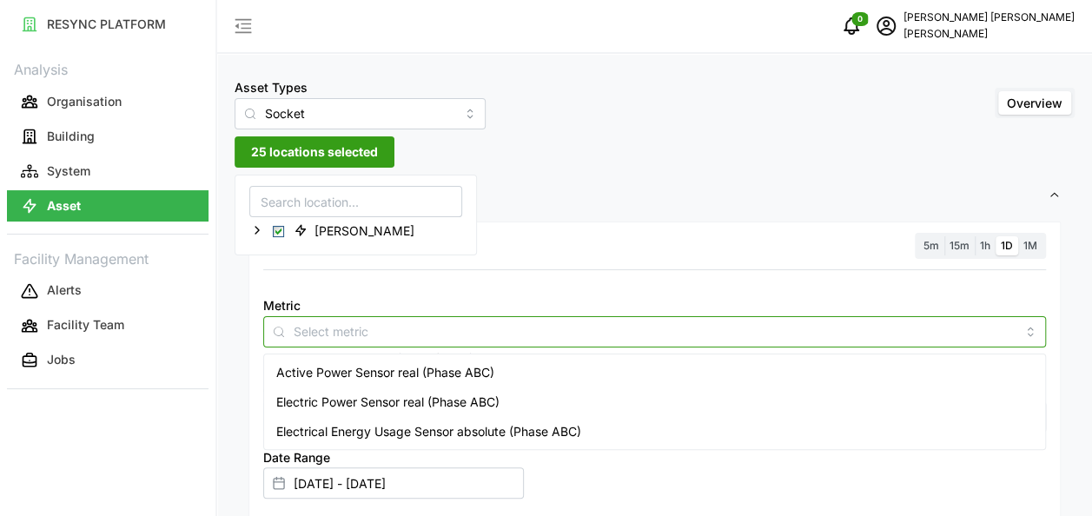
click at [345, 427] on span "Electrical Energy Usage Sensor absolute (Phase ABC)" at bounding box center [428, 431] width 305 height 19
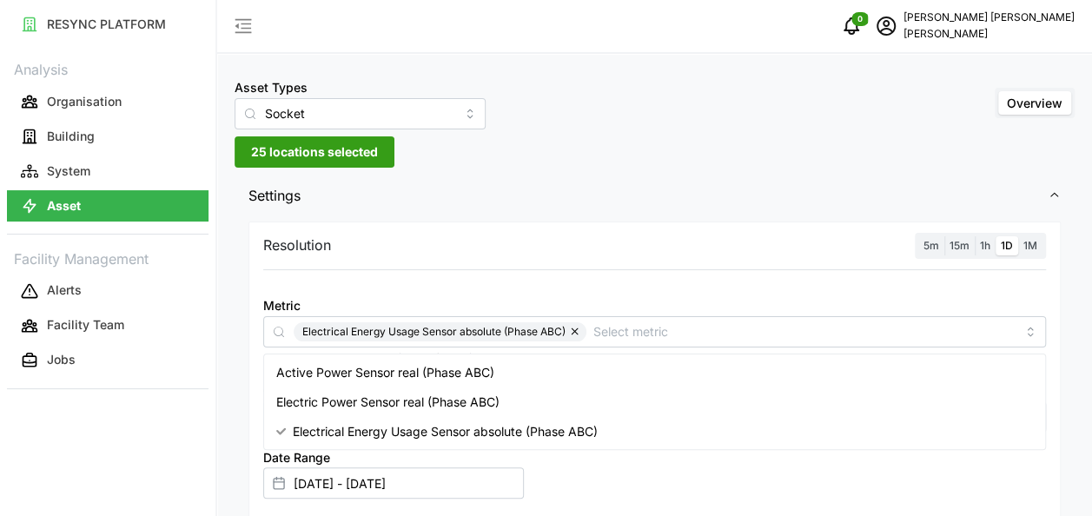
click at [240, 387] on div "Resolution 5m 15m 1h 1D 1M Metric Electrical Energy Usage Sensor absolute (Phas…" at bounding box center [655, 476] width 840 height 519
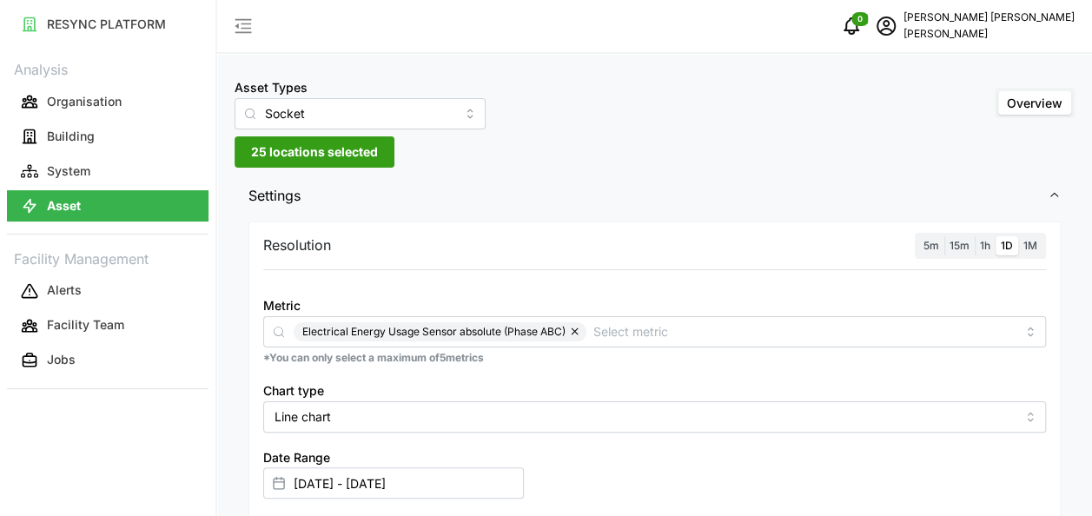
scroll to position [608, 0]
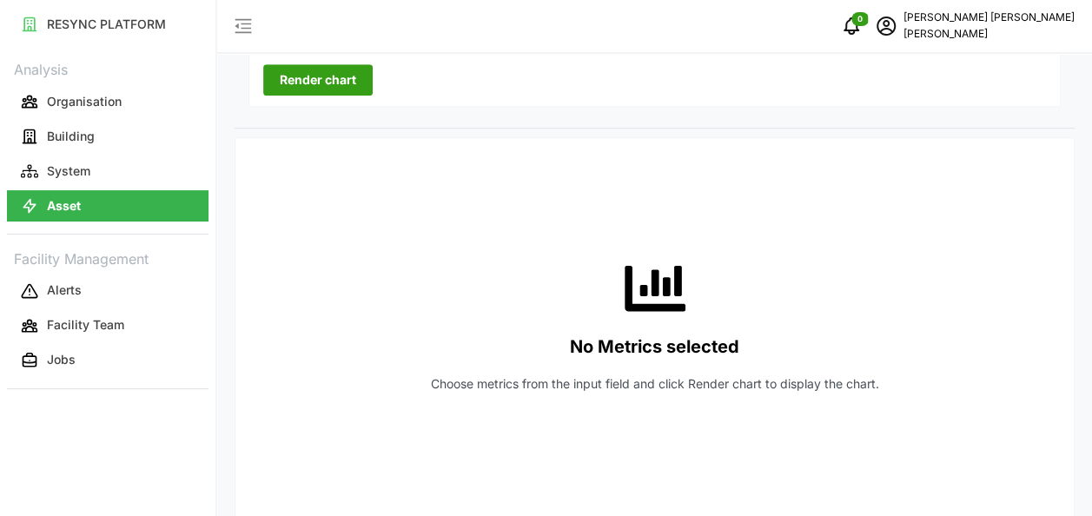
click at [314, 83] on span "Render chart" at bounding box center [318, 80] width 76 height 30
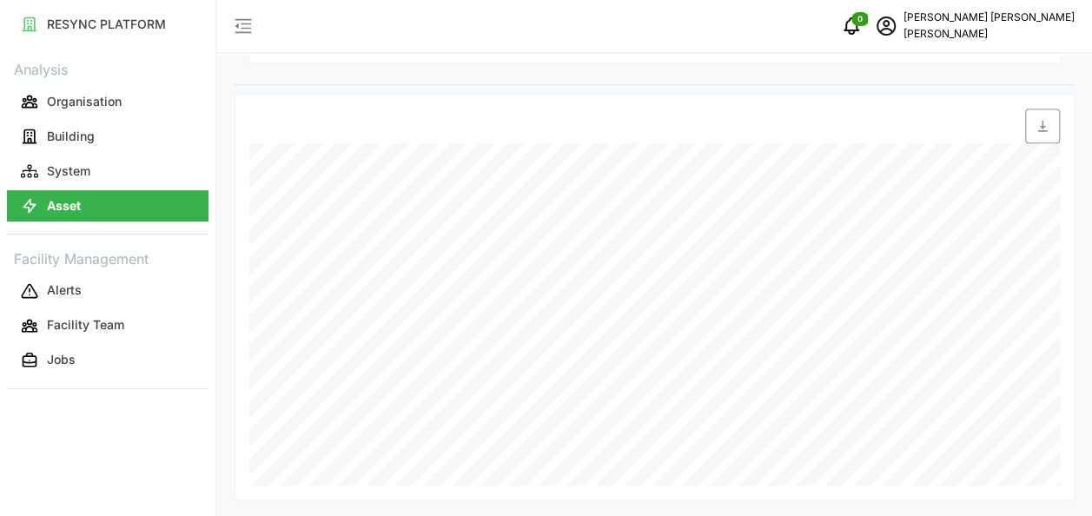
scroll to position [565, 0]
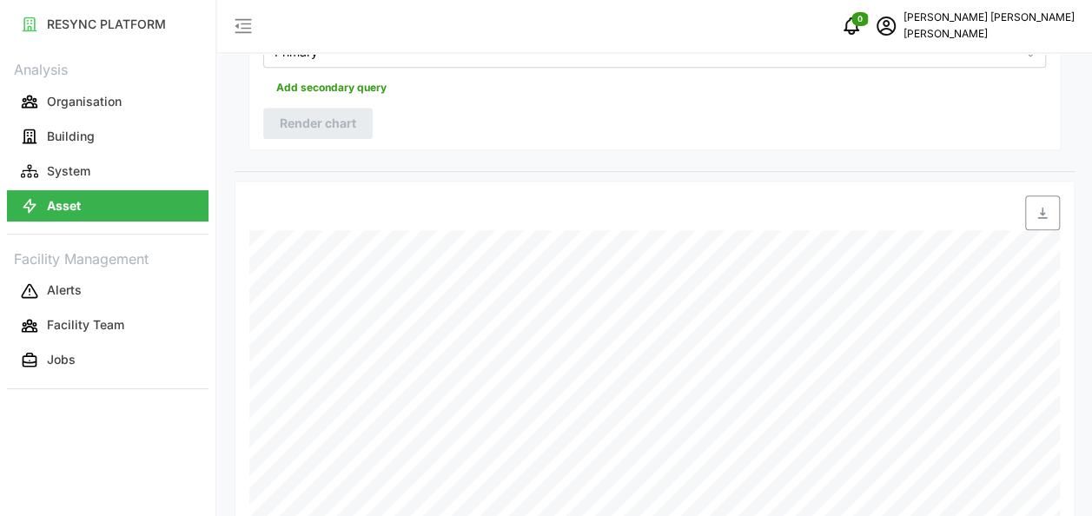
click at [1042, 210] on icon "button" at bounding box center [1042, 213] width 10 height 11
click at [1075, 321] on div "Asset Types Socket Overview 25 locations selected Settings Resolution 5m 15m 1h…" at bounding box center [654, 19] width 875 height 1169
